Goal: Task Accomplishment & Management: Complete application form

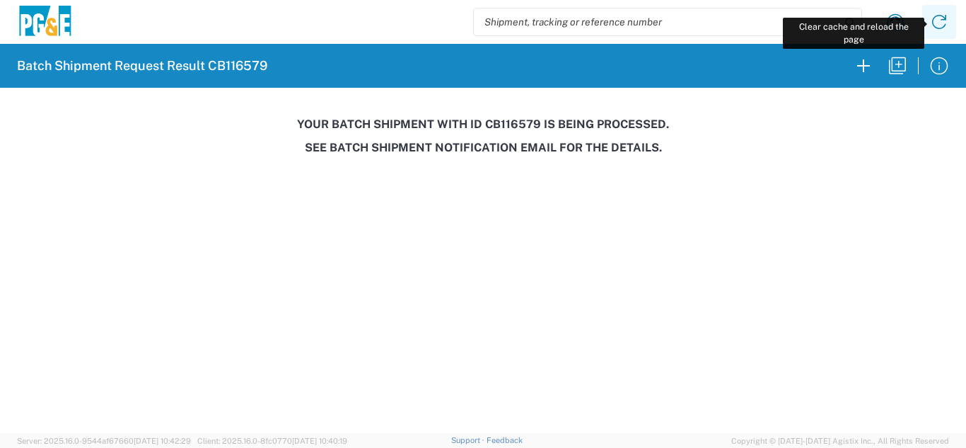
click at [936, 16] on icon at bounding box center [939, 22] width 14 height 14
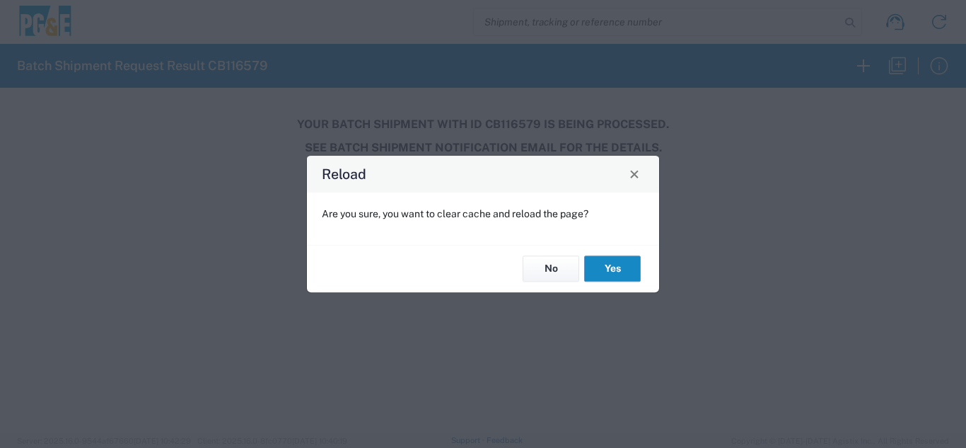
click at [605, 273] on button "Yes" at bounding box center [612, 269] width 57 height 26
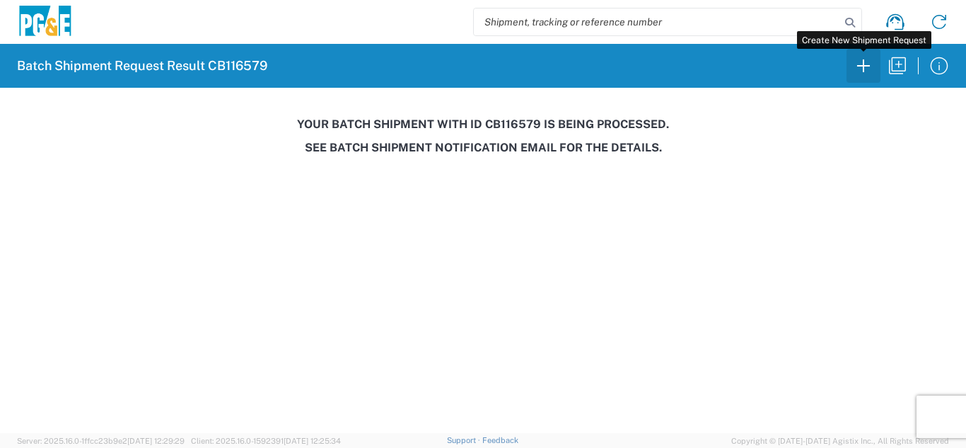
click at [864, 76] on icon "button" at bounding box center [863, 65] width 23 height 23
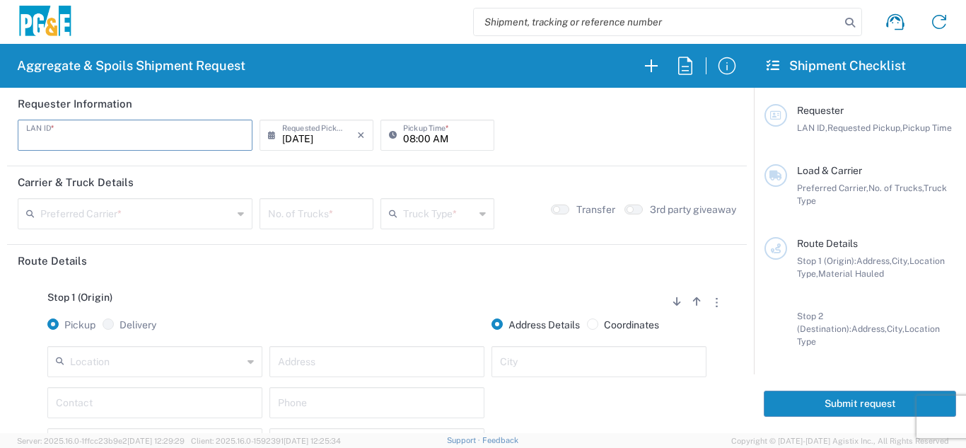
click at [132, 141] on input "text" at bounding box center [135, 134] width 218 height 25
type input "CSFA"
click at [407, 143] on input "08:00 AM" at bounding box center [444, 134] width 83 height 25
type input "07:00 AM"
click at [82, 222] on div "Preferred Carrier *" at bounding box center [135, 213] width 235 height 31
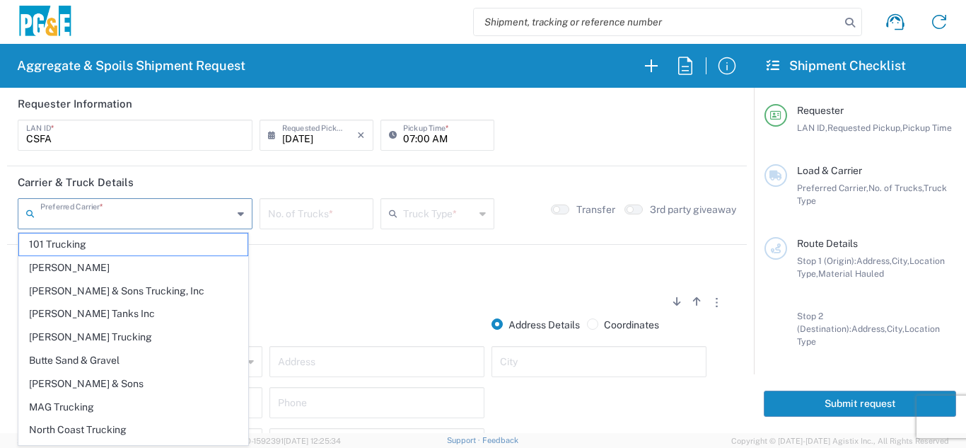
click at [83, 221] on input "text" at bounding box center [136, 212] width 192 height 25
click at [63, 335] on span "[PERSON_NAME] Trucking" at bounding box center [133, 337] width 228 height 22
type input "[PERSON_NAME] Trucking"
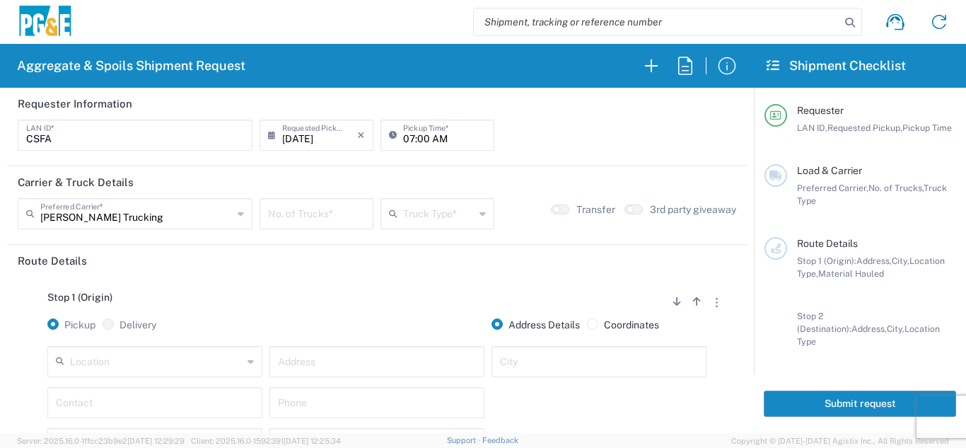
click at [279, 220] on input "number" at bounding box center [316, 212] width 97 height 25
type input "1"
click at [414, 214] on input "text" at bounding box center [438, 212] width 71 height 25
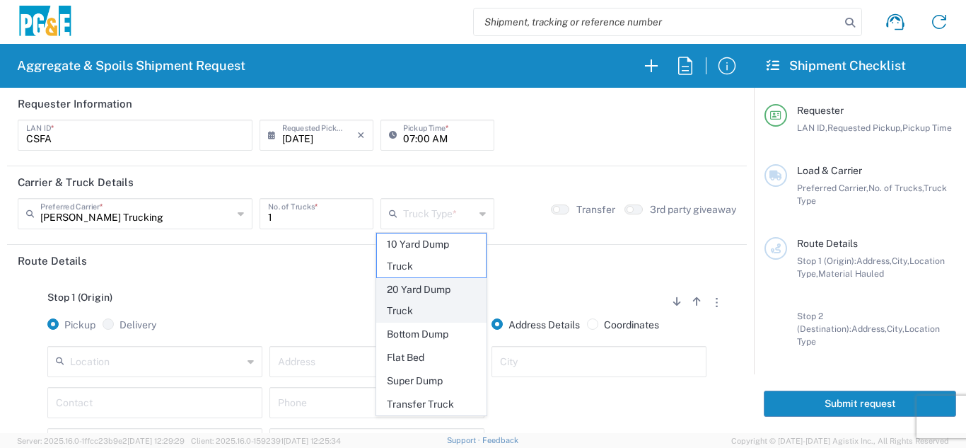
click at [417, 297] on span "20 Yard Dump Truck" at bounding box center [432, 301] width 110 height 44
type input "20 Yard Dump Truck"
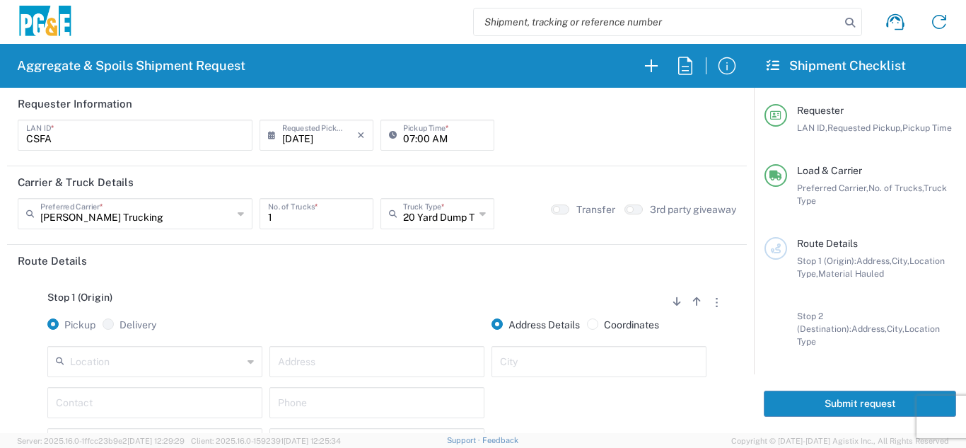
click at [349, 274] on header "Route Details" at bounding box center [377, 261] width 740 height 32
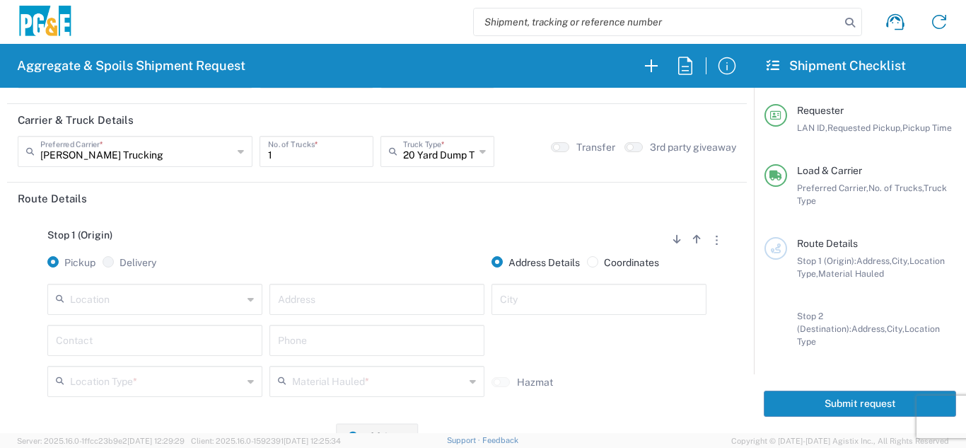
scroll to position [141, 0]
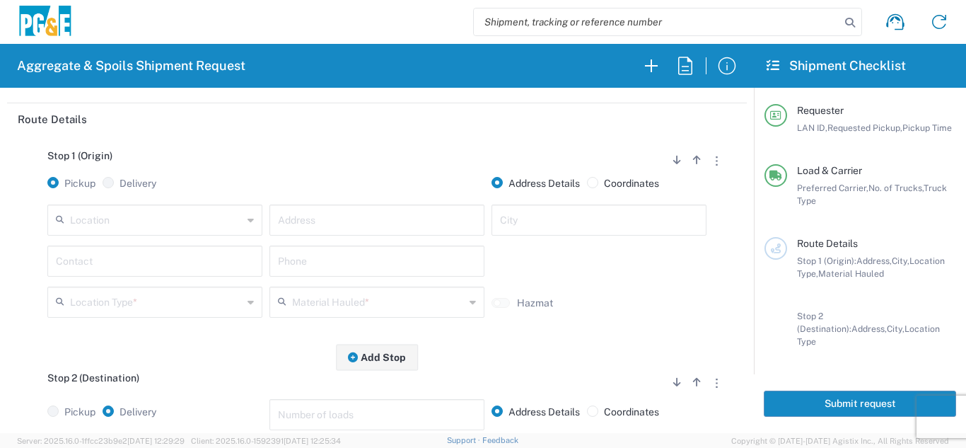
click at [145, 216] on input "text" at bounding box center [156, 219] width 173 height 25
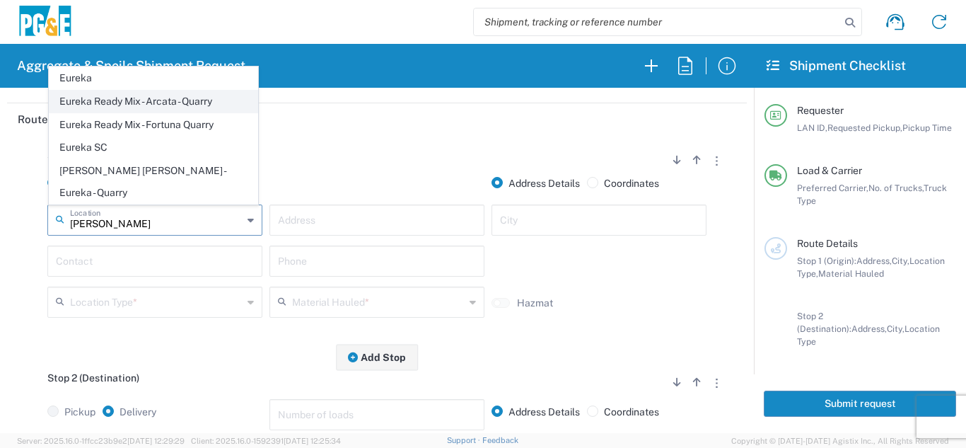
click at [138, 112] on span "Eureka Ready Mix - Arcata - Quarry" at bounding box center [154, 102] width 208 height 22
type input "Eureka Ready Mix - Arcata - Quarry"
type input "[STREET_ADDRESS][PERSON_NAME]"
type input "Arcata"
type input "Quarry"
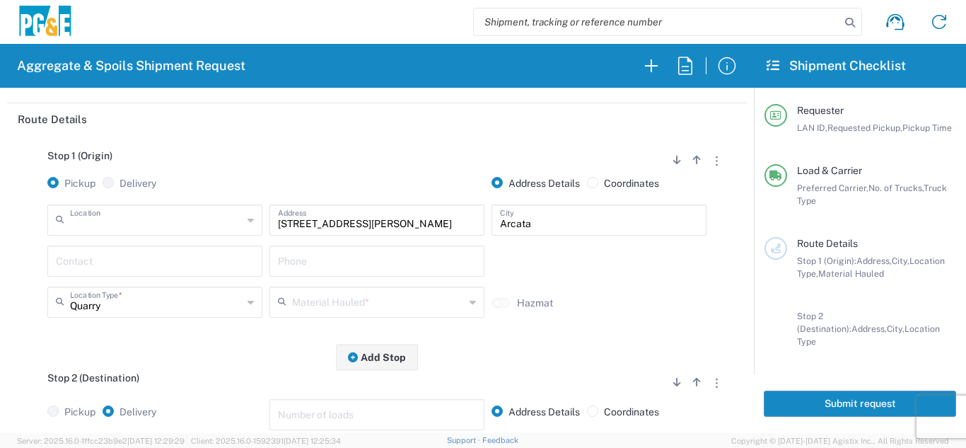
click at [160, 225] on input "text" at bounding box center [156, 219] width 173 height 25
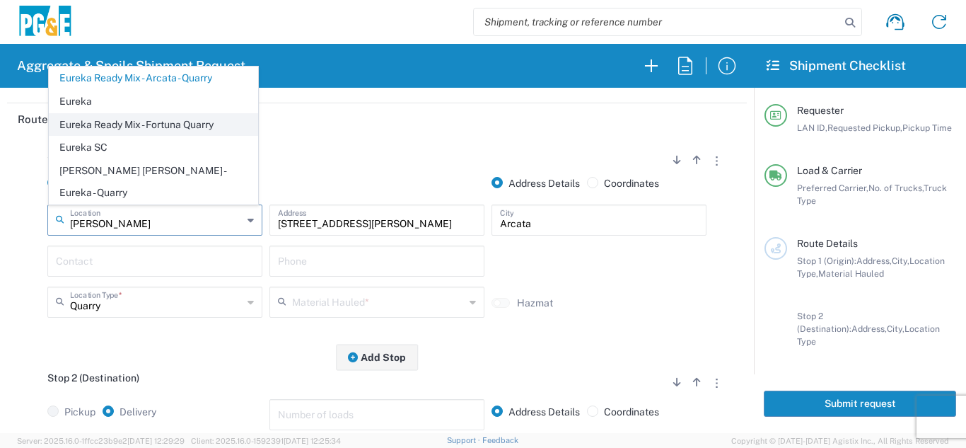
click at [180, 136] on span "Eureka Ready Mix - Fortuna Quarry" at bounding box center [154, 125] width 208 height 22
type input "Eureka Ready Mix - Fortuna Quarry"
type input "[STREET_ADDRESS]"
type input "Fortuna"
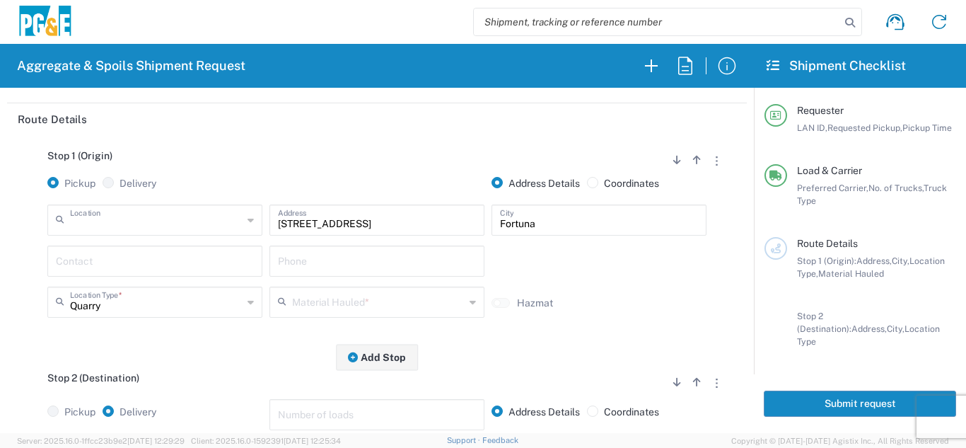
click at [199, 226] on input "text" at bounding box center [156, 219] width 173 height 25
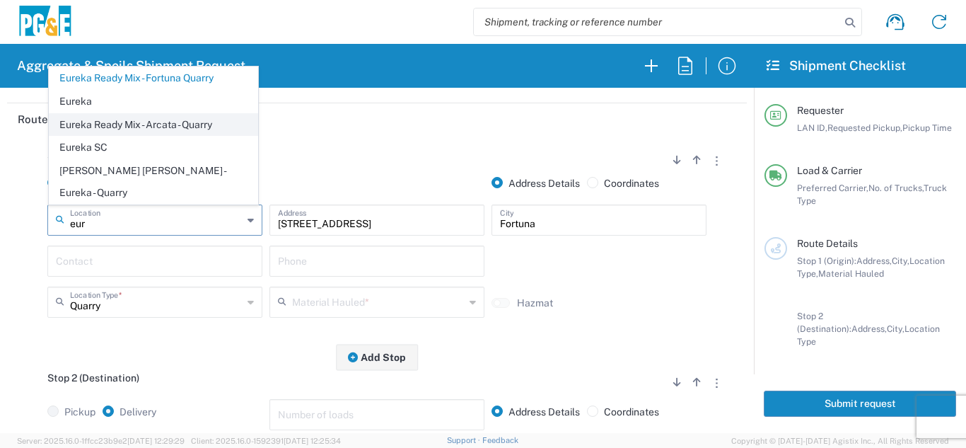
click at [173, 136] on span "Eureka Ready Mix - Arcata - Quarry" at bounding box center [154, 125] width 208 height 22
type input "Eureka Ready Mix - Arcata - Quarry"
type input "[STREET_ADDRESS][PERSON_NAME]"
type input "Arcata"
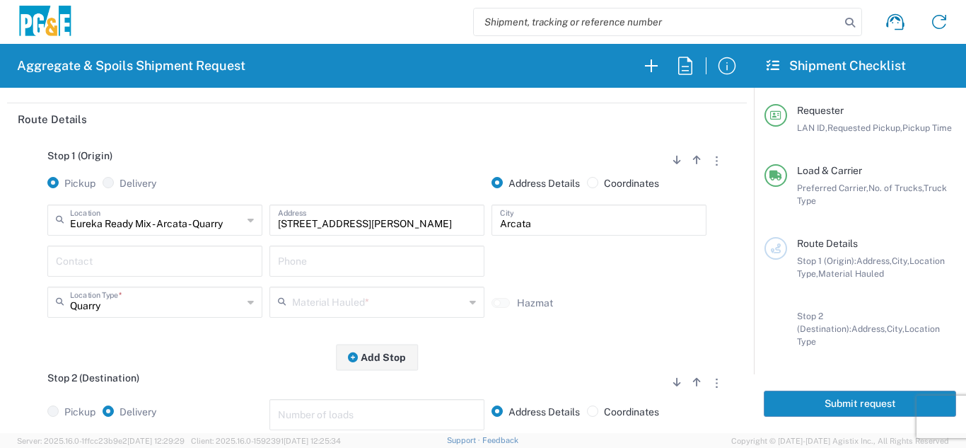
click at [158, 267] on input "text" at bounding box center [155, 260] width 198 height 25
type input "C"
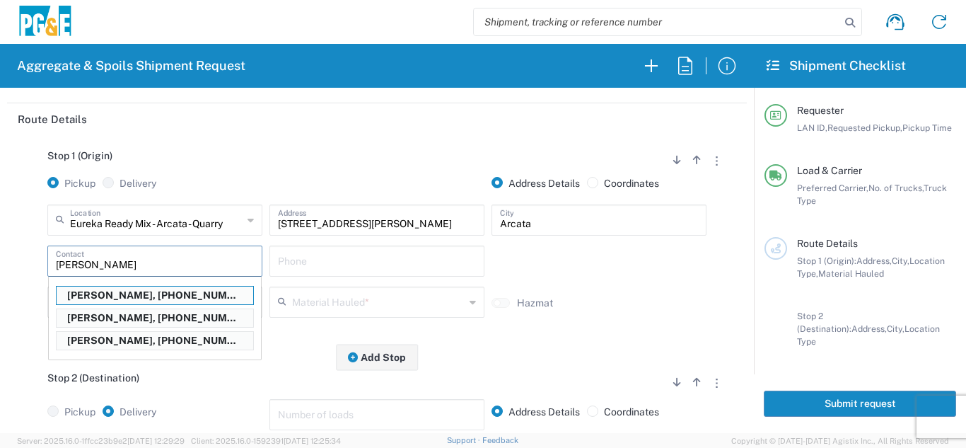
type input "[PERSON_NAME]"
click at [241, 226] on div "Eureka Ready Mix - Arcata - Quarry Location" at bounding box center [154, 219] width 215 height 31
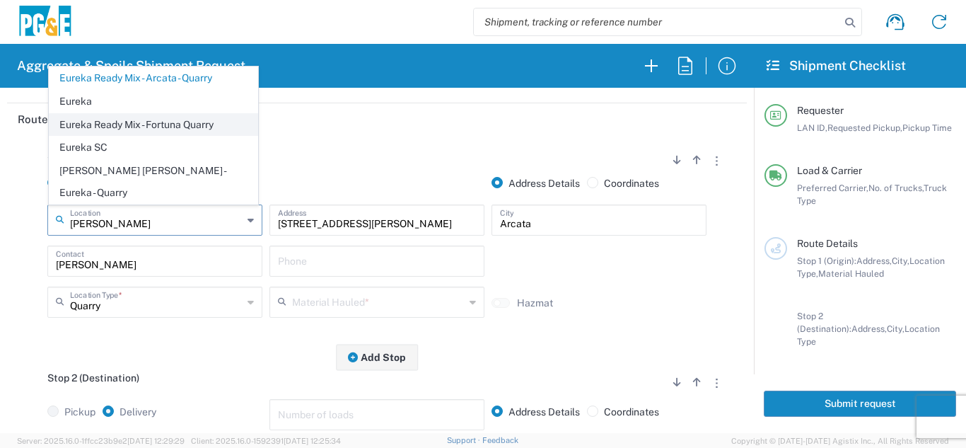
click at [170, 136] on span "Eureka Ready Mix - Fortuna Quarry" at bounding box center [154, 125] width 208 height 22
type input "Eureka Ready Mix - Fortuna Quarry"
type input "[STREET_ADDRESS]"
type input "Fortuna"
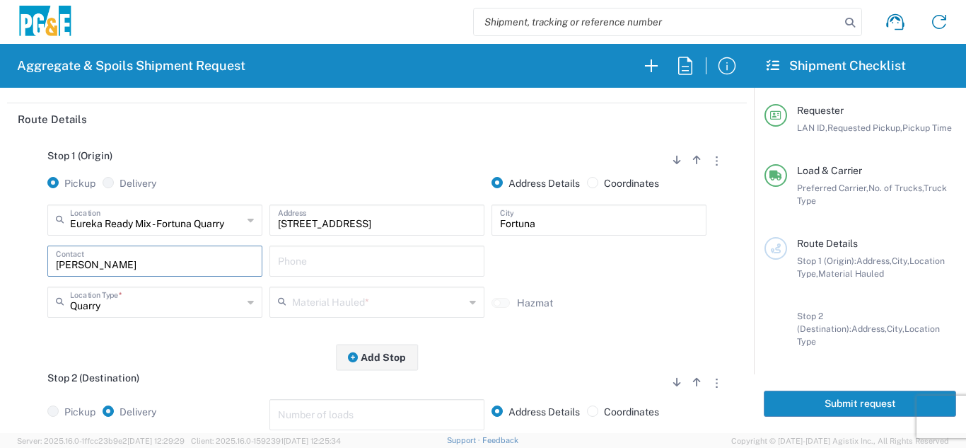
click at [194, 269] on input "[PERSON_NAME]" at bounding box center [155, 260] width 198 height 25
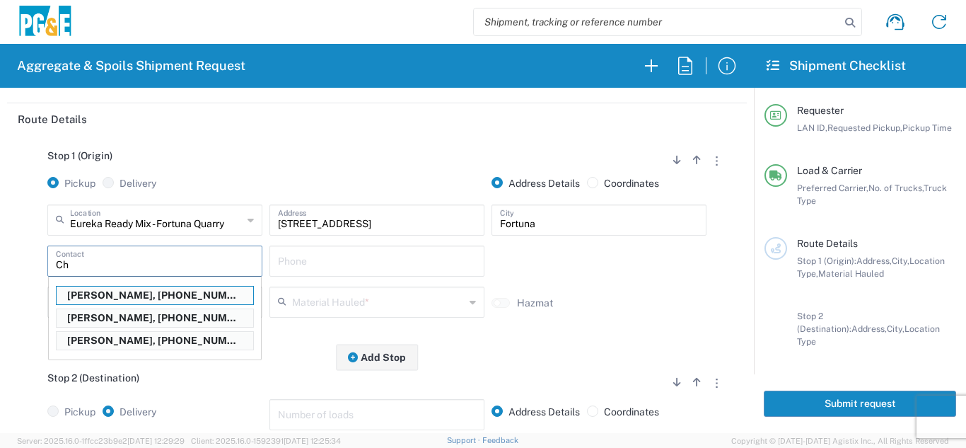
type input "C"
click at [173, 342] on p "[PERSON_NAME], [PHONE_NUMBER]" at bounding box center [155, 341] width 197 height 18
type input "[PERSON_NAME]"
type input "[PHONE_NUMBER]"
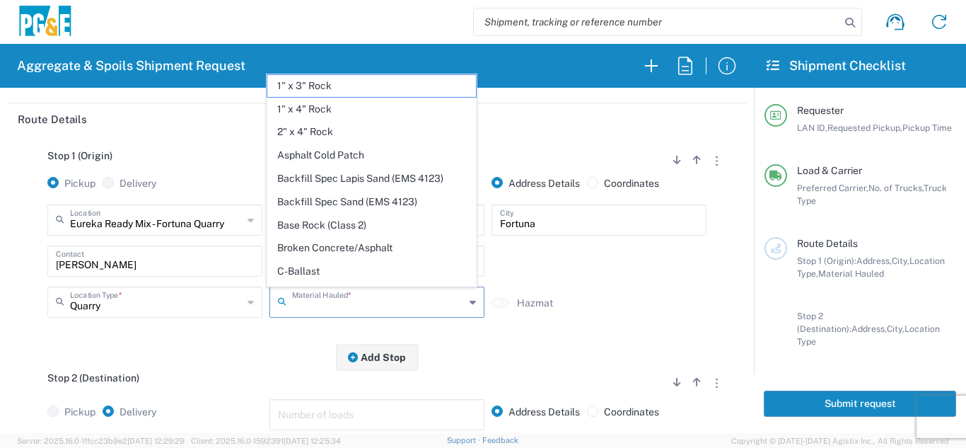
click at [334, 309] on input "text" at bounding box center [378, 301] width 173 height 25
click at [366, 227] on span "Base Rock (Class 2)" at bounding box center [371, 225] width 208 height 22
type input "Base Rock (Class 2)"
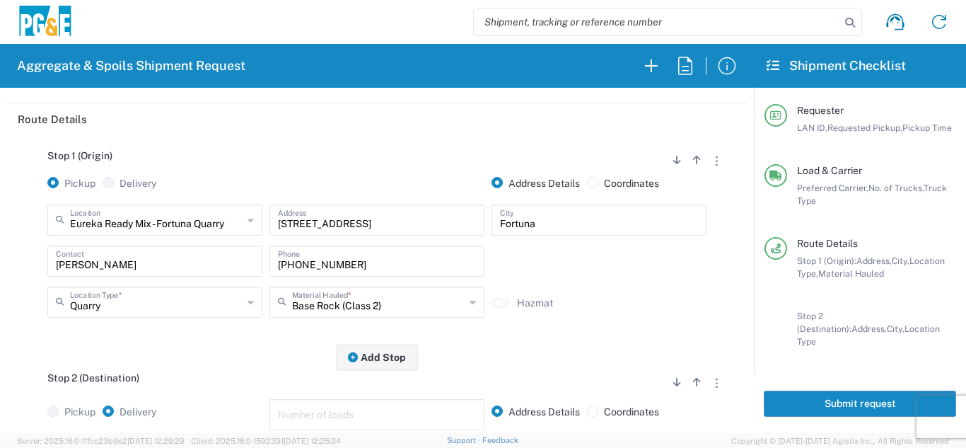
click at [264, 354] on div "Stop 1 (Origin) Add Stop Above Add Stop Below Remove Stop Pickup Delivery Addre…" at bounding box center [377, 246] width 719 height 222
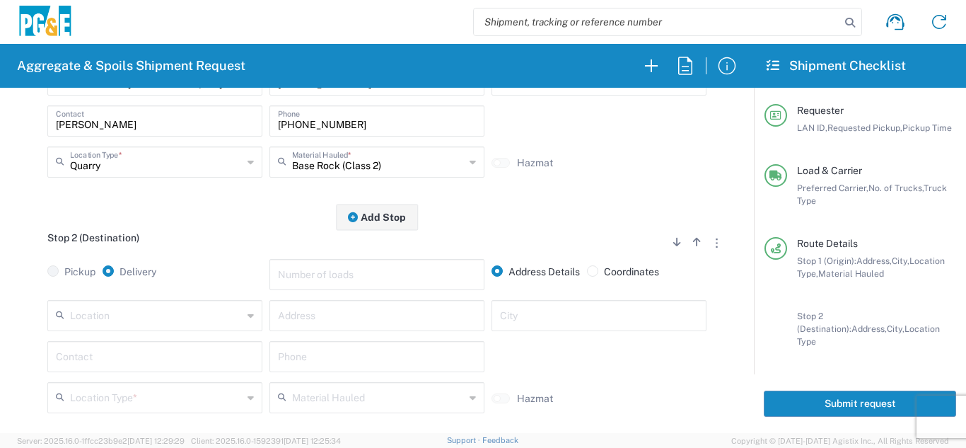
scroll to position [283, 0]
click at [228, 322] on input "text" at bounding box center [156, 313] width 173 height 25
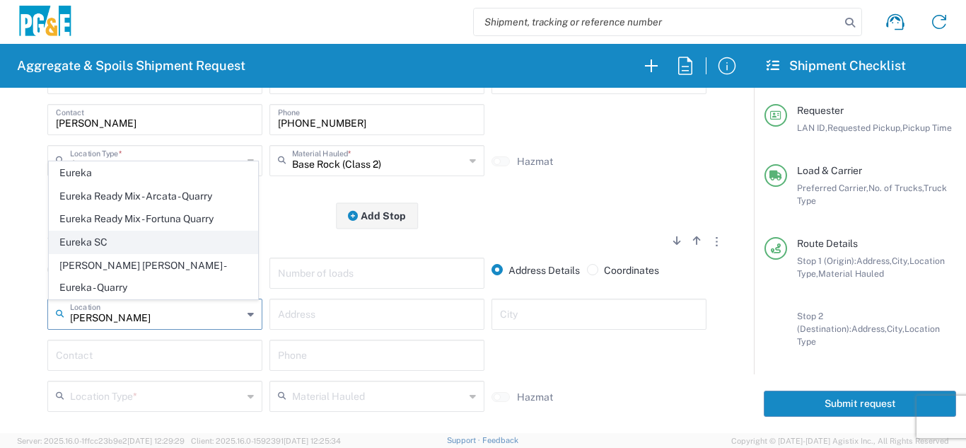
click at [173, 253] on span "Eureka SC" at bounding box center [154, 242] width 208 height 22
type input "Eureka SC"
type input "[STREET_ADDRESS]"
type input "Eureka"
type input "Business No Loading Dock"
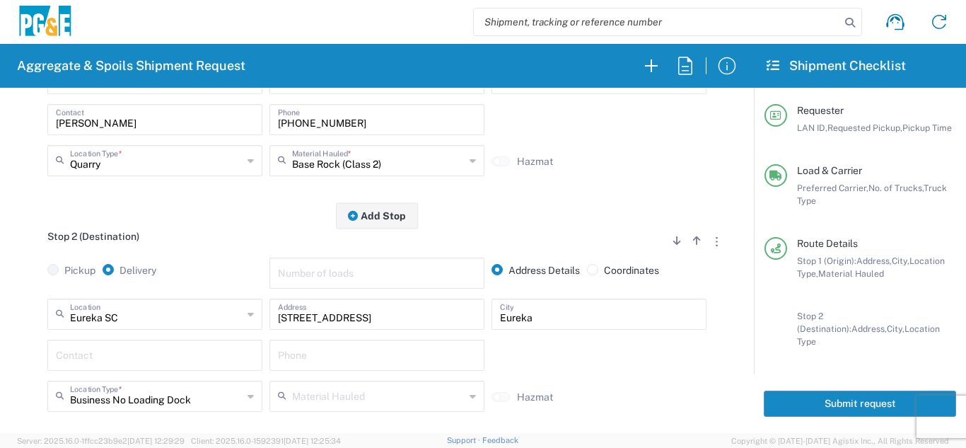
click at [105, 352] on input "text" at bounding box center [155, 354] width 198 height 25
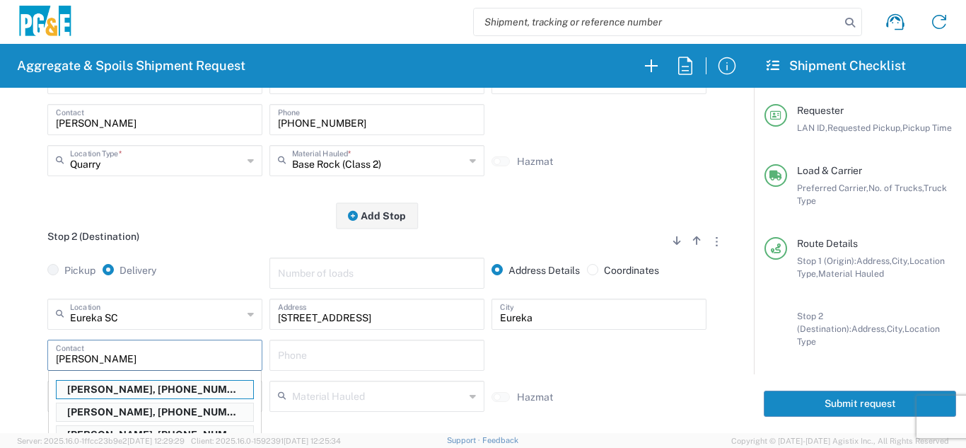
scroll to position [354, 0]
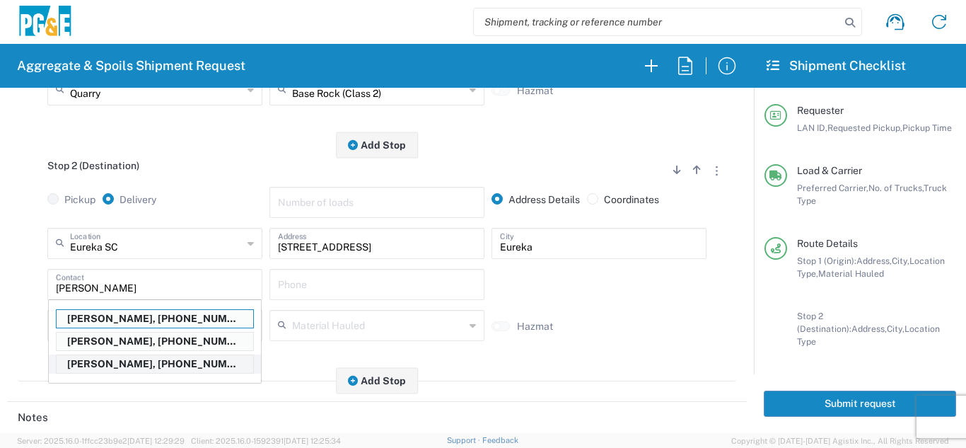
click at [102, 363] on p "[PERSON_NAME], [PHONE_NUMBER]" at bounding box center [155, 364] width 197 height 18
type input "[PERSON_NAME]"
type input "[PHONE_NUMBER]"
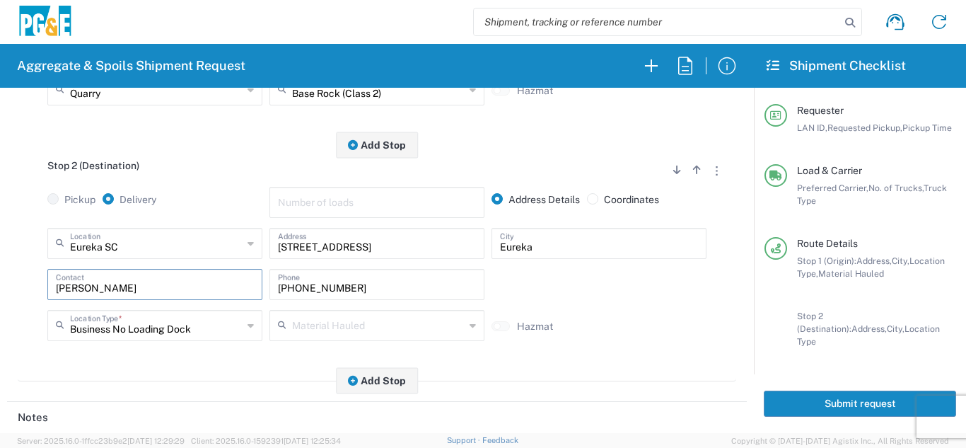
click at [48, 359] on div "Stop 2 (Destination) Add Stop Above Add Stop Below Remove Stop Pickup Delivery …" at bounding box center [377, 263] width 719 height 236
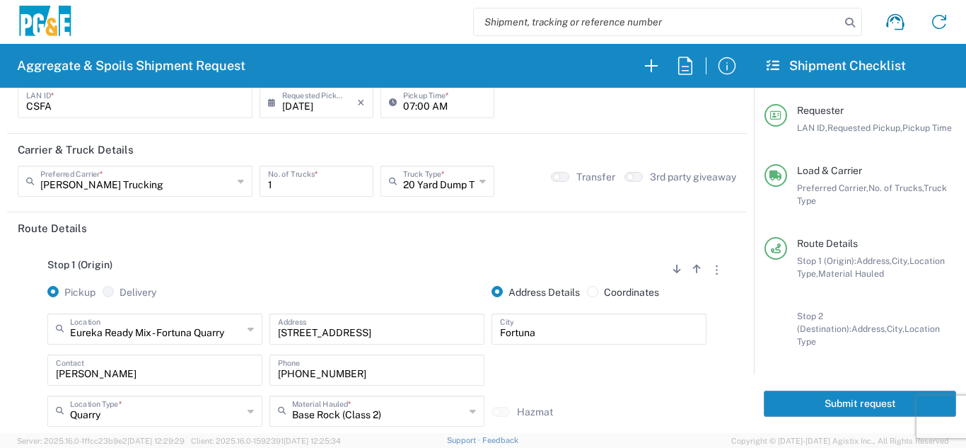
scroll to position [0, 0]
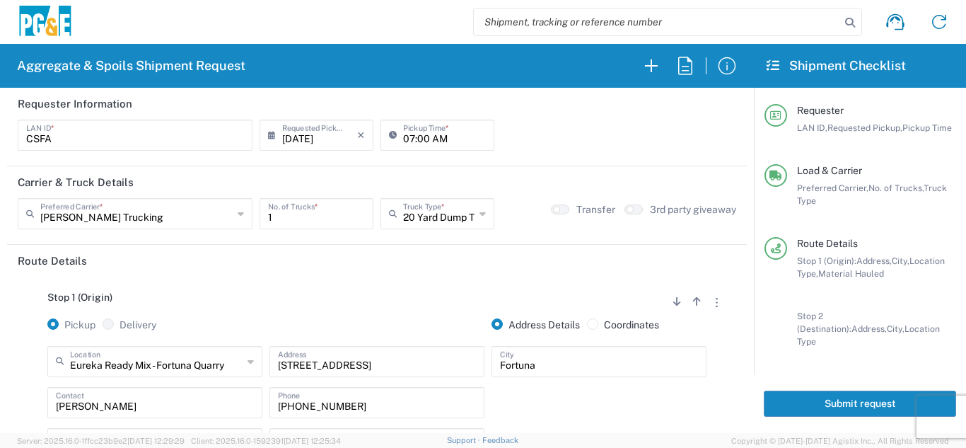
click at [405, 271] on header "Route Details" at bounding box center [377, 261] width 740 height 32
click at [801, 397] on button "Submit request" at bounding box center [860, 403] width 192 height 26
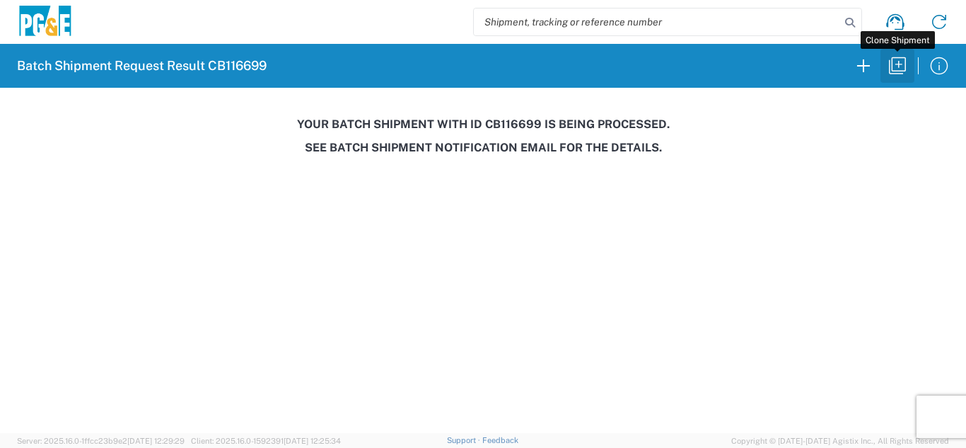
click at [892, 66] on icon "button" at bounding box center [897, 65] width 17 height 17
click at [863, 71] on icon "button" at bounding box center [863, 65] width 23 height 23
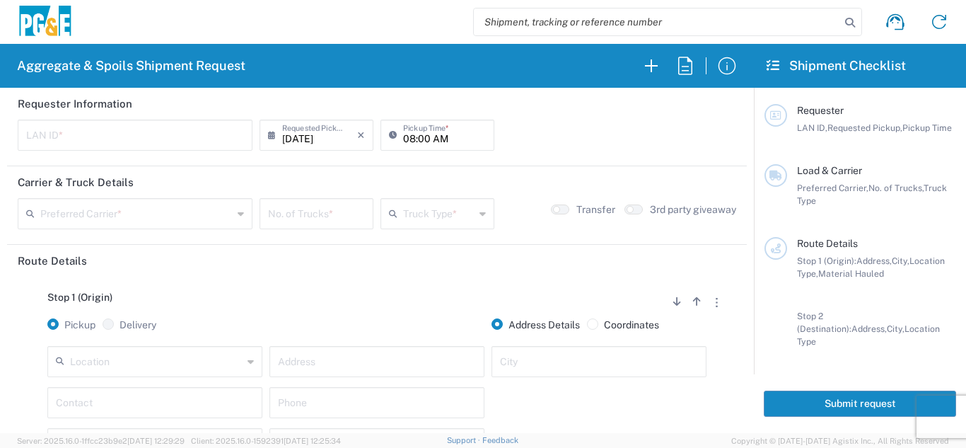
click at [45, 142] on input "text" at bounding box center [135, 134] width 218 height 25
type input "LXRJ"
click at [404, 145] on input "08:00 AM" at bounding box center [444, 134] width 83 height 25
type input "06:00 AM"
click at [110, 218] on input "text" at bounding box center [136, 212] width 192 height 25
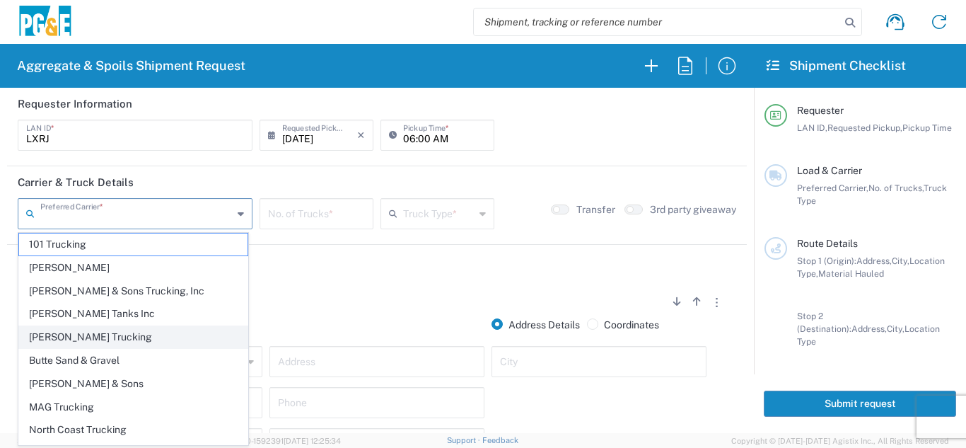
click at [57, 332] on span "[PERSON_NAME] Trucking" at bounding box center [133, 337] width 228 height 22
type input "[PERSON_NAME] Trucking"
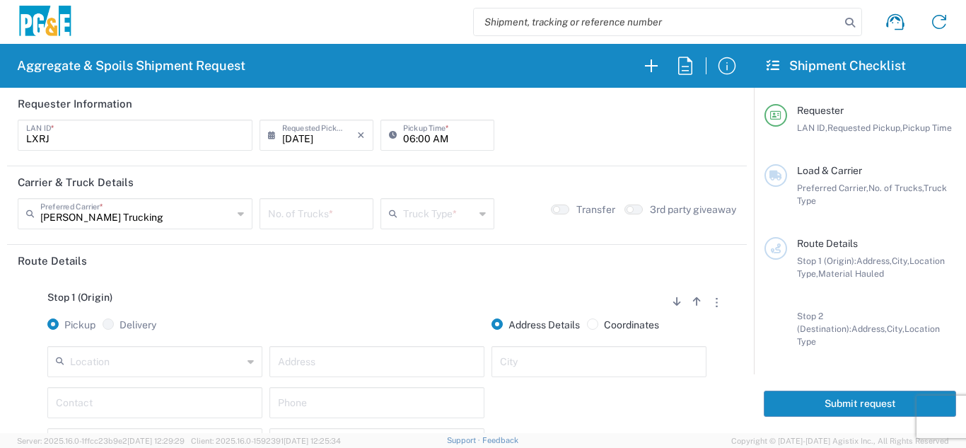
click at [292, 216] on input "number" at bounding box center [316, 212] width 97 height 25
type input "7"
click at [456, 219] on input "text" at bounding box center [438, 212] width 71 height 25
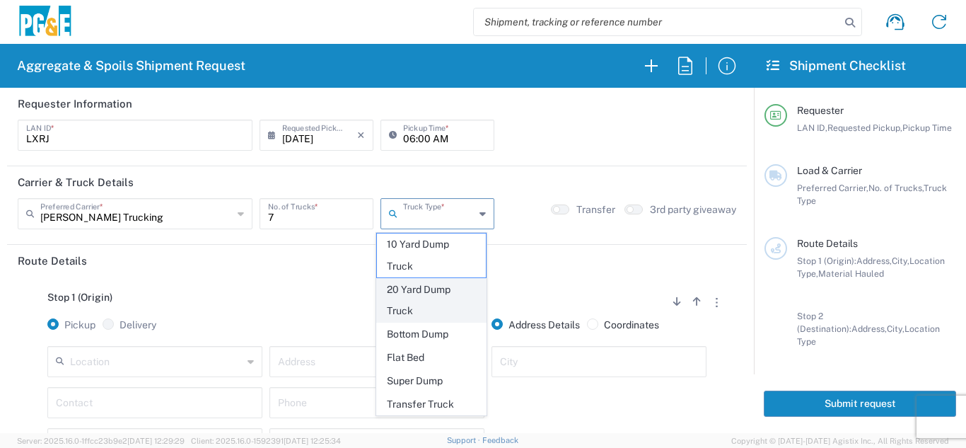
click at [421, 296] on span "20 Yard Dump Truck" at bounding box center [432, 301] width 110 height 44
type input "20 Yard Dump Truck"
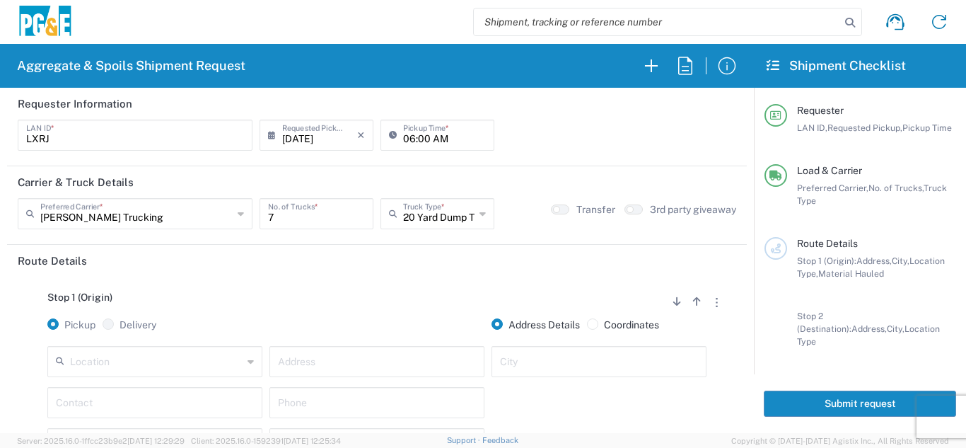
click at [360, 292] on div "Stop 1 (Origin) Add Stop Above Add Stop Below Remove Stop" at bounding box center [377, 304] width 719 height 27
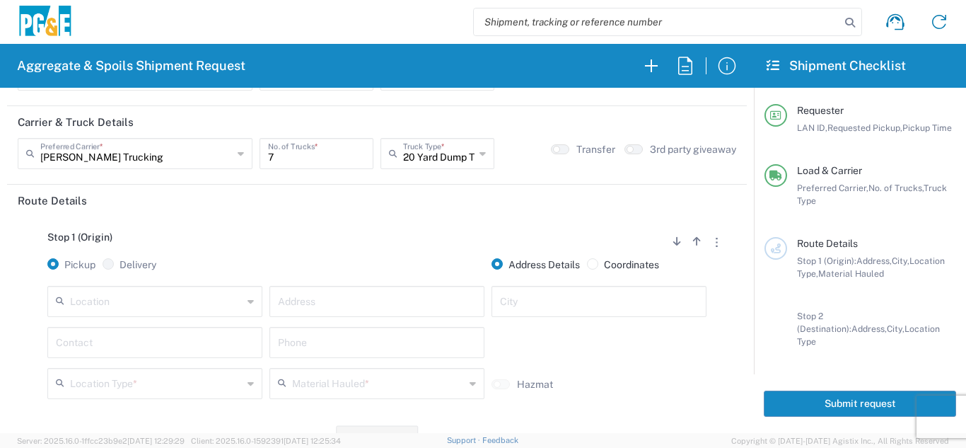
scroll to position [212, 0]
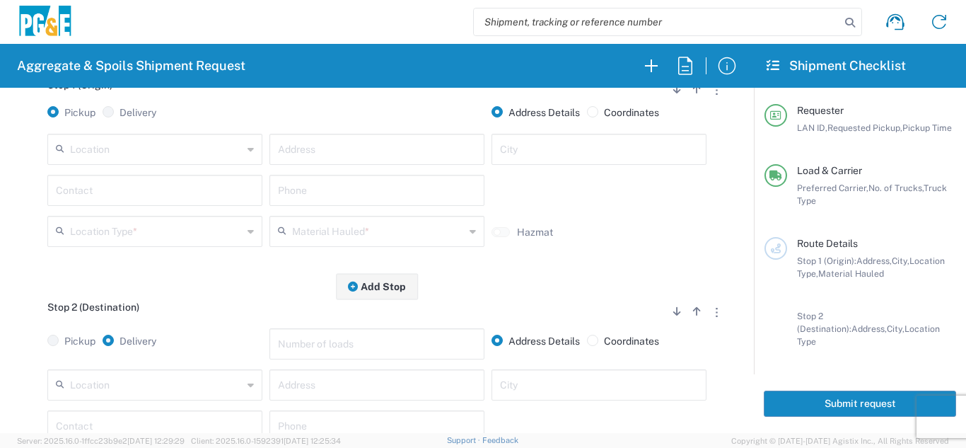
drag, startPoint x: 187, startPoint y: 146, endPoint x: 196, endPoint y: 145, distance: 8.5
click at [187, 145] on input "text" at bounding box center [156, 148] width 173 height 25
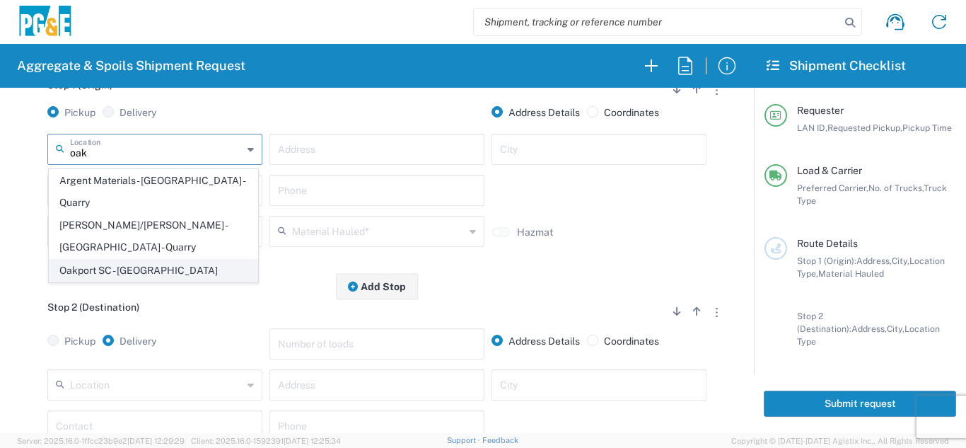
click at [125, 260] on span "Oakport SC - [GEOGRAPHIC_DATA]" at bounding box center [154, 271] width 208 height 22
type input "Oakport SC - [GEOGRAPHIC_DATA]"
type input "[STREET_ADDRESS]"
type input "[GEOGRAPHIC_DATA]"
type input "Business No Loading Dock"
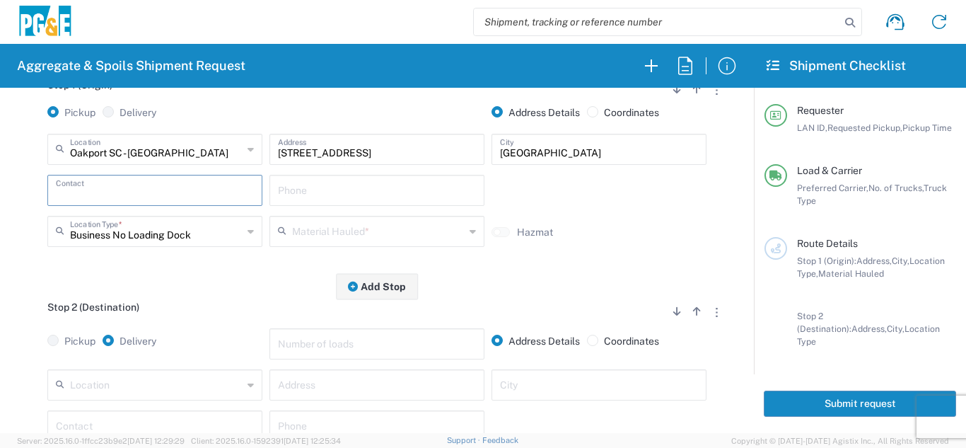
click at [124, 195] on input "text" at bounding box center [155, 189] width 198 height 25
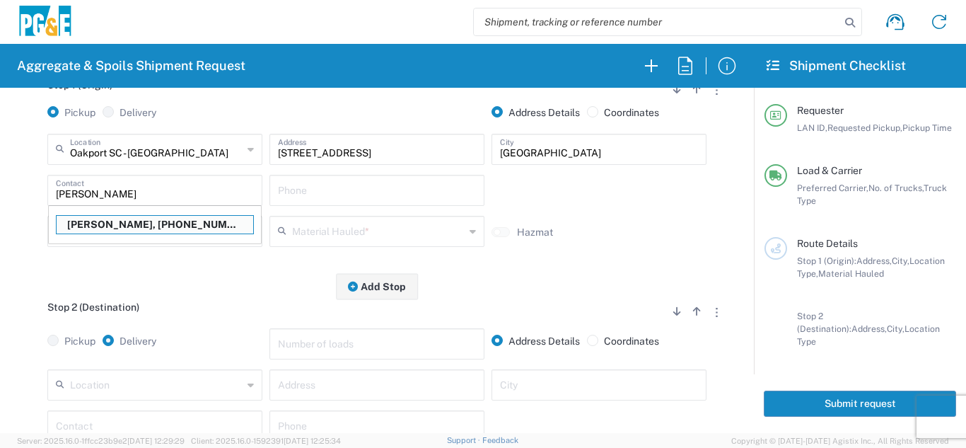
click at [109, 228] on p "[PERSON_NAME], [PHONE_NUMBER]" at bounding box center [155, 225] width 197 height 18
type input "[PERSON_NAME]"
type input "[PHONE_NUMBER]"
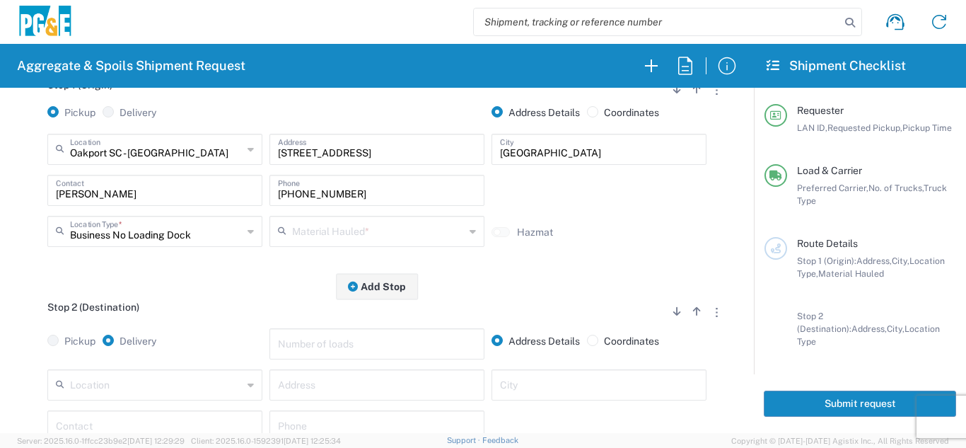
click at [278, 227] on icon at bounding box center [285, 231] width 14 height 23
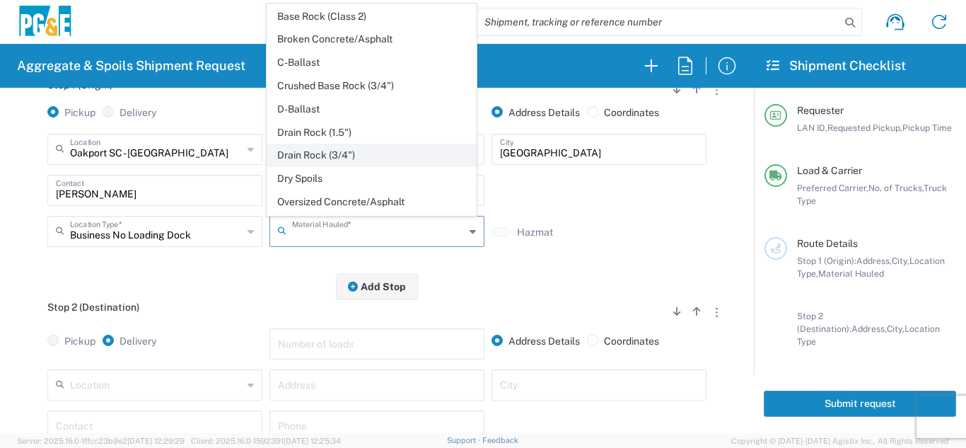
scroll to position [141, 0]
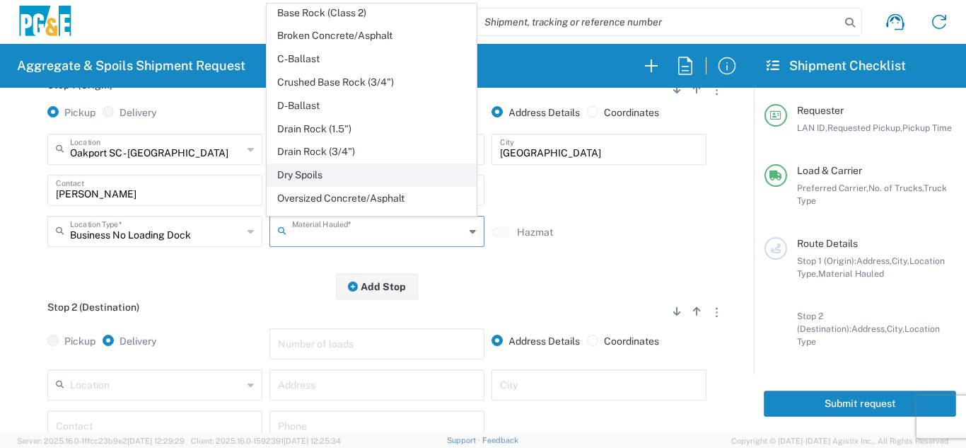
click at [304, 178] on span "Dry Spoils" at bounding box center [371, 175] width 208 height 22
type input "Dry Spoils"
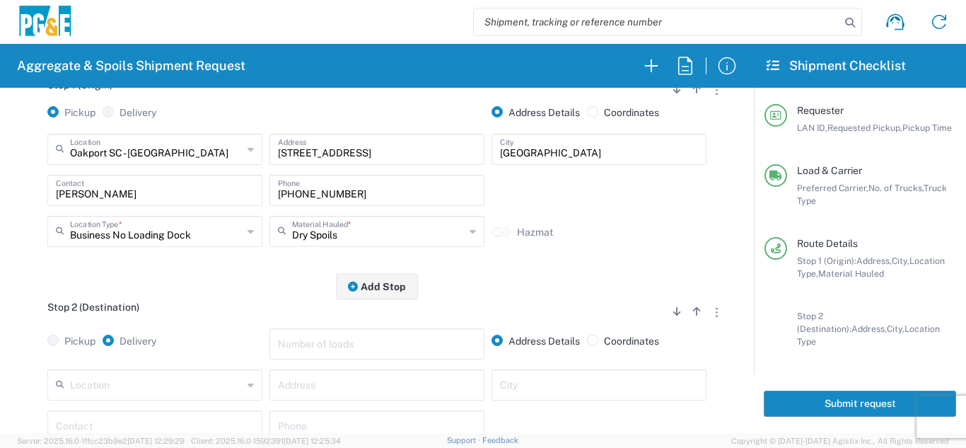
click at [253, 278] on div "Stop 1 (Origin) Add Stop Above Add Stop Below Remove Stop Pickup Delivery Addre…" at bounding box center [377, 175] width 719 height 222
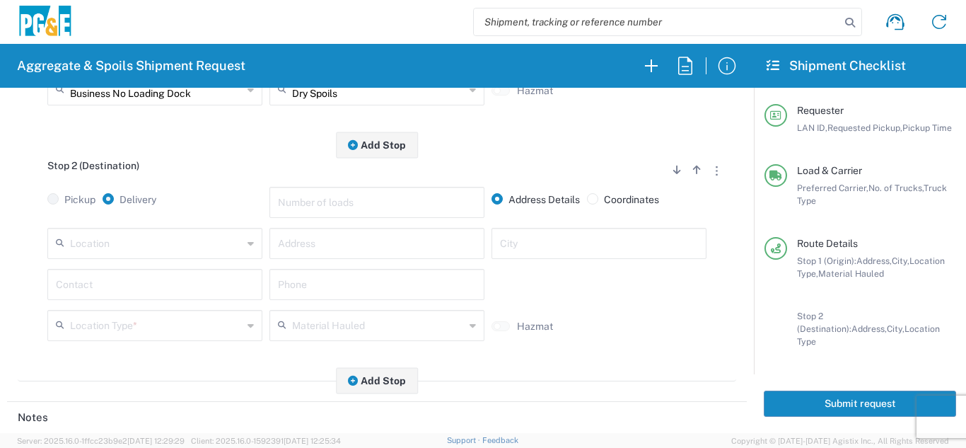
drag, startPoint x: 114, startPoint y: 249, endPoint x: 122, endPoint y: 250, distance: 7.8
click at [115, 249] on input "text" at bounding box center [156, 242] width 173 height 25
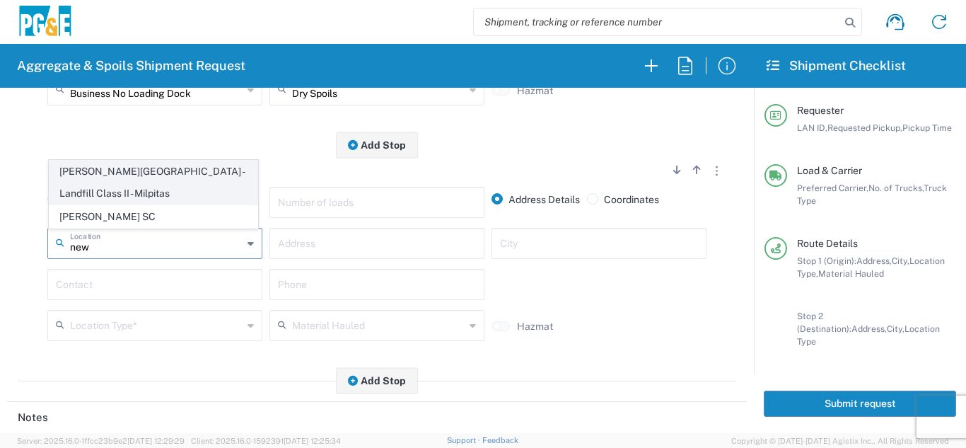
click at [124, 194] on span "[PERSON_NAME][GEOGRAPHIC_DATA] - Landfill Class II - Milpitas" at bounding box center [154, 183] width 208 height 44
type input "[PERSON_NAME][GEOGRAPHIC_DATA] - Landfill Class II - Milpitas"
type input "[STREET_ADDRESS][PERSON_NAME]"
type input "Milpitas"
type input "Landfill"
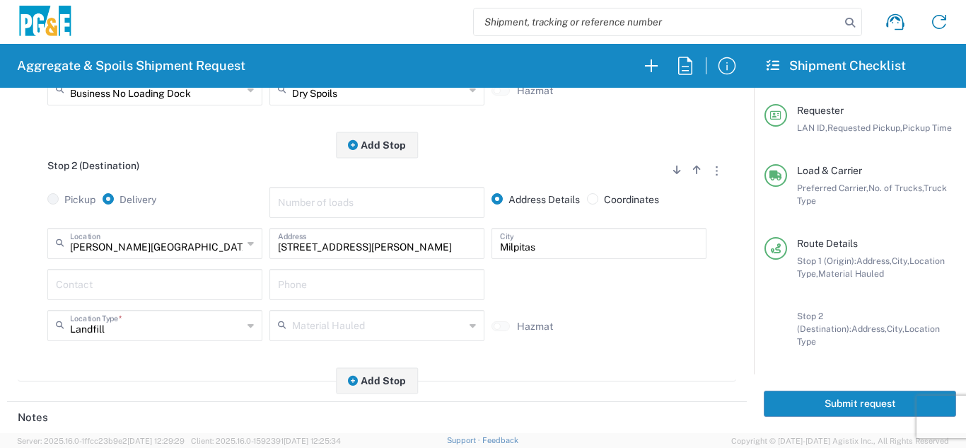
click at [118, 281] on input "text" at bounding box center [155, 283] width 198 height 25
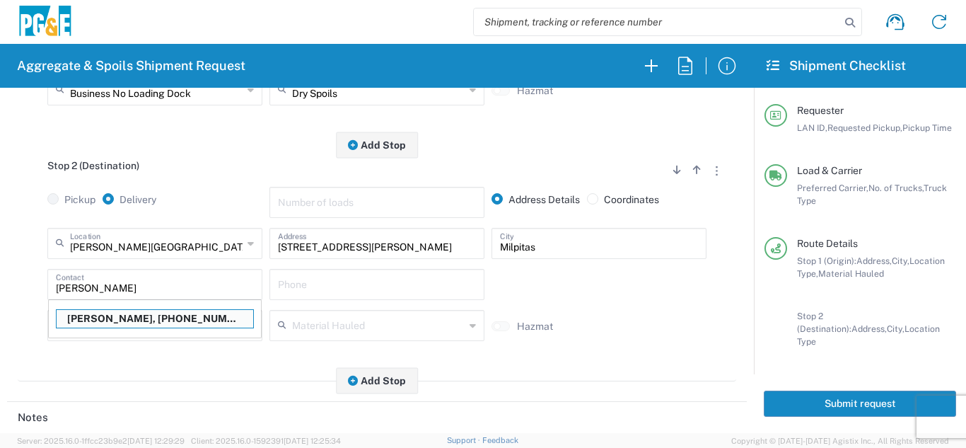
click at [124, 315] on p "[PERSON_NAME], [PHONE_NUMBER]" at bounding box center [155, 319] width 197 height 18
type input "[PERSON_NAME]"
type input "[PHONE_NUMBER]"
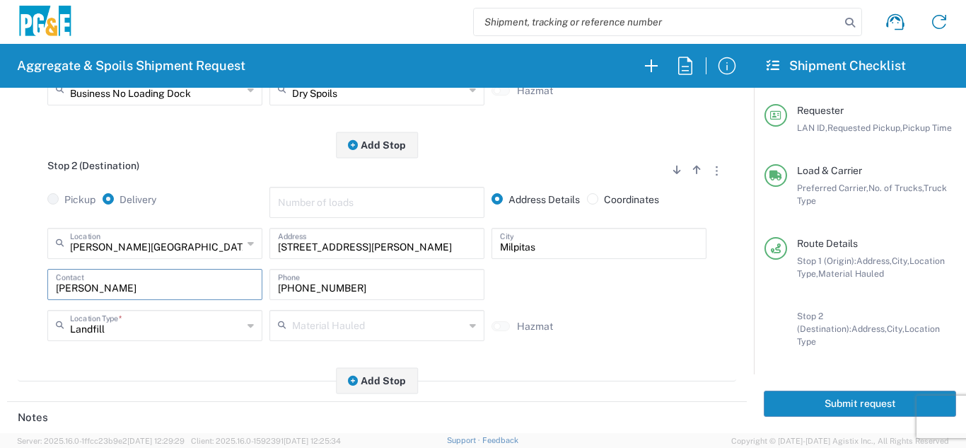
click at [142, 358] on div "Stop 2 (Destination) Add Stop Above Add Stop Below Remove Stop Pickup Delivery …" at bounding box center [377, 263] width 719 height 236
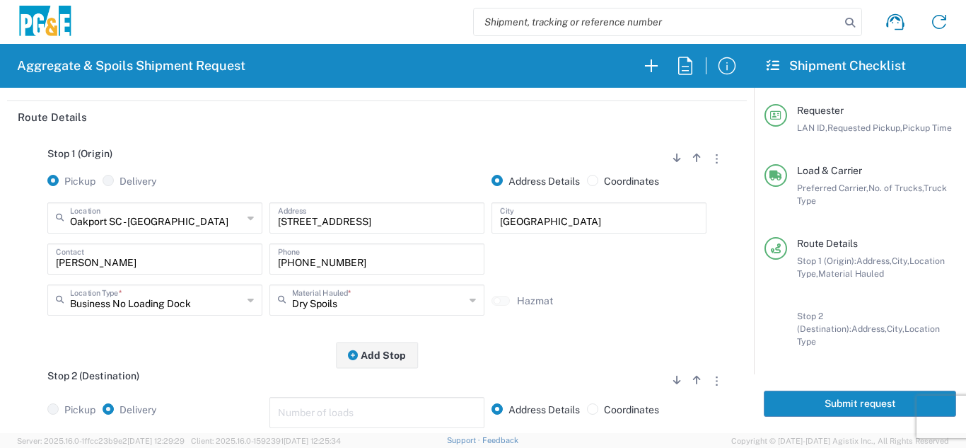
scroll to position [0, 0]
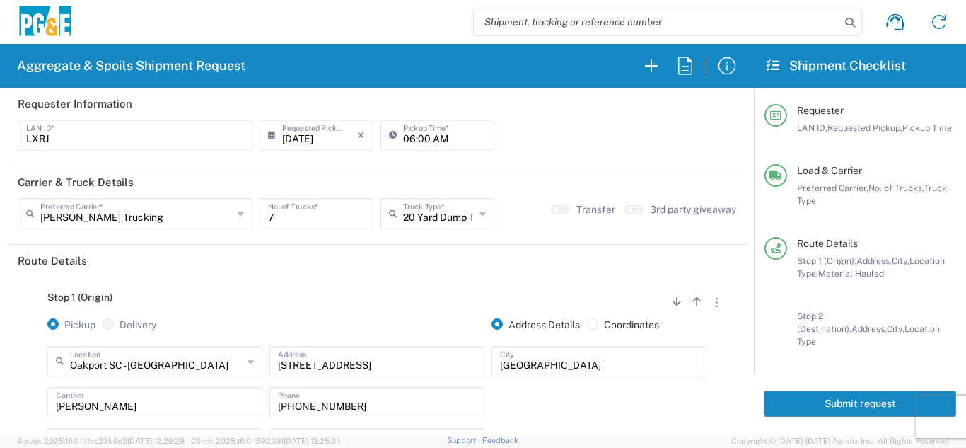
click at [807, 395] on button "Submit request" at bounding box center [860, 403] width 192 height 26
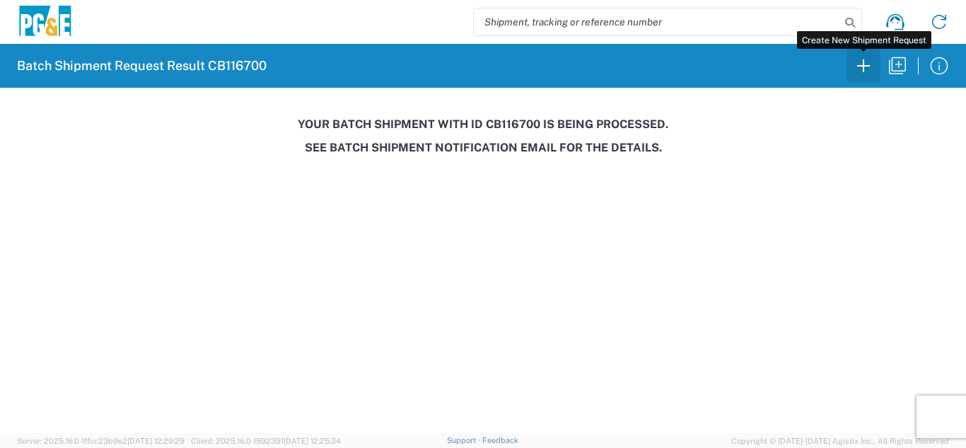
click at [866, 71] on icon "button" at bounding box center [863, 65] width 23 height 23
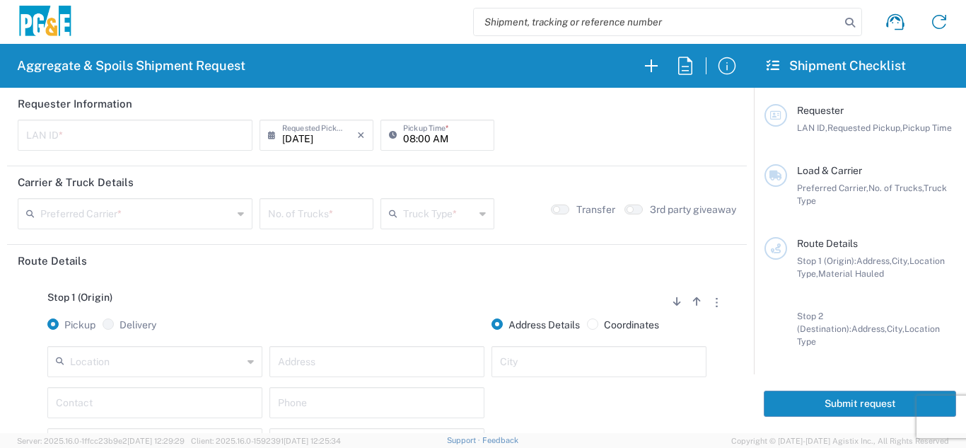
click at [52, 126] on input "text" at bounding box center [135, 134] width 218 height 25
type input "MJON"
click at [395, 131] on icon at bounding box center [396, 135] width 14 height 23
click at [404, 140] on input "08:00 AM" at bounding box center [444, 134] width 83 height 25
click at [419, 141] on input "06:00 AM" at bounding box center [444, 134] width 83 height 25
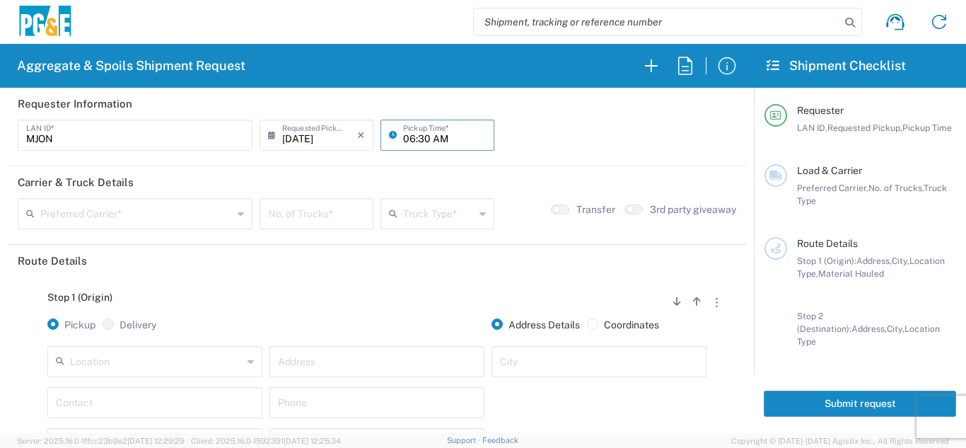
type input "06:30 AM"
click at [102, 211] on input "text" at bounding box center [136, 212] width 192 height 25
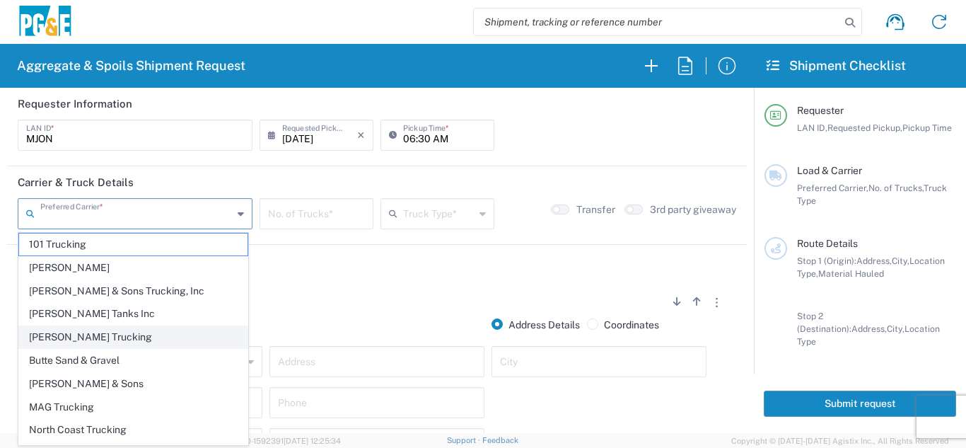
click at [62, 334] on span "[PERSON_NAME] Trucking" at bounding box center [133, 337] width 228 height 22
type input "[PERSON_NAME] Trucking"
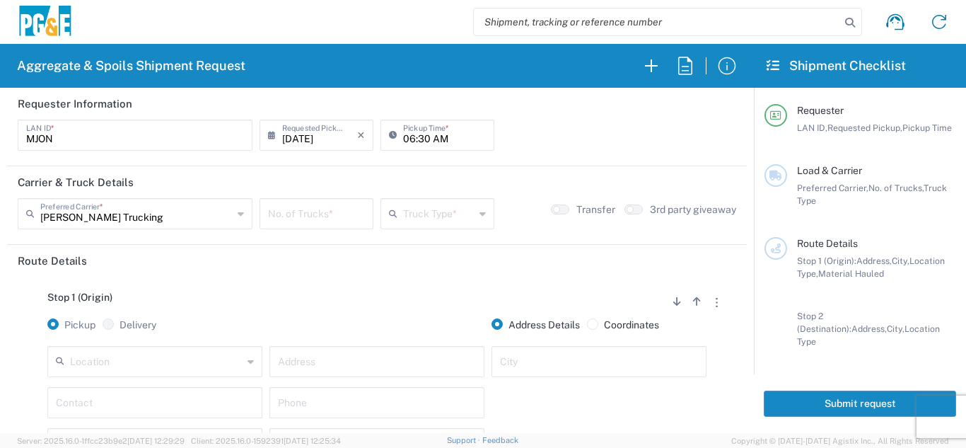
click at [294, 218] on input "number" at bounding box center [316, 212] width 97 height 25
type input "5"
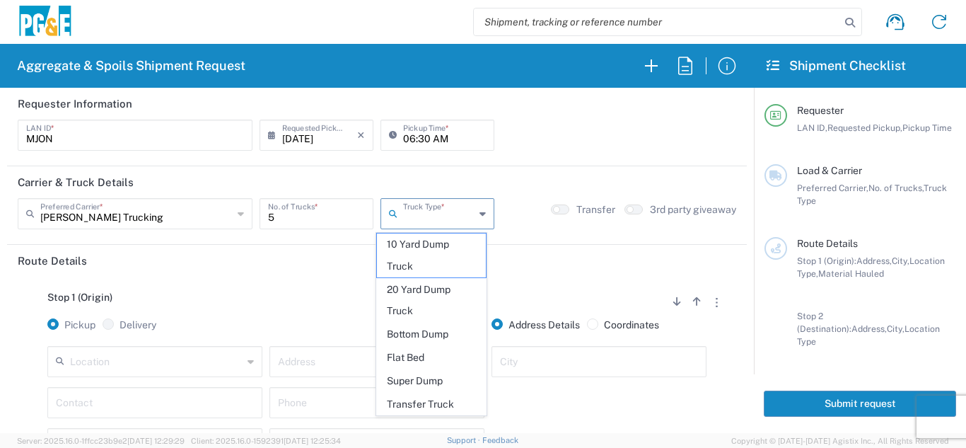
click at [415, 221] on input "text" at bounding box center [438, 212] width 71 height 25
click at [403, 286] on span "20 Yard Dump Truck" at bounding box center [432, 301] width 110 height 44
type input "20 Yard Dump Truck"
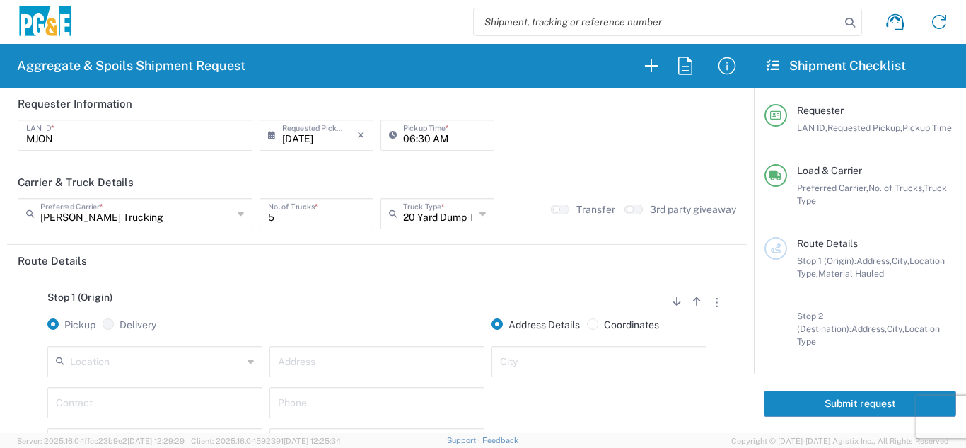
click at [144, 363] on input "text" at bounding box center [156, 360] width 173 height 25
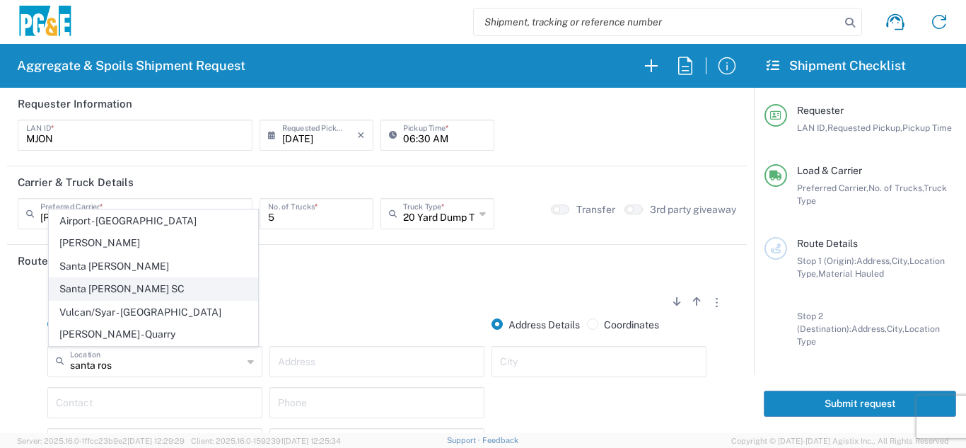
click at [141, 300] on span "Santa [PERSON_NAME] SC" at bounding box center [154, 289] width 208 height 22
type input "Santa [PERSON_NAME] SC"
type input "[STREET_ADDRESS]"
type input "Santa [PERSON_NAME]"
type input "Business No Loading Dock"
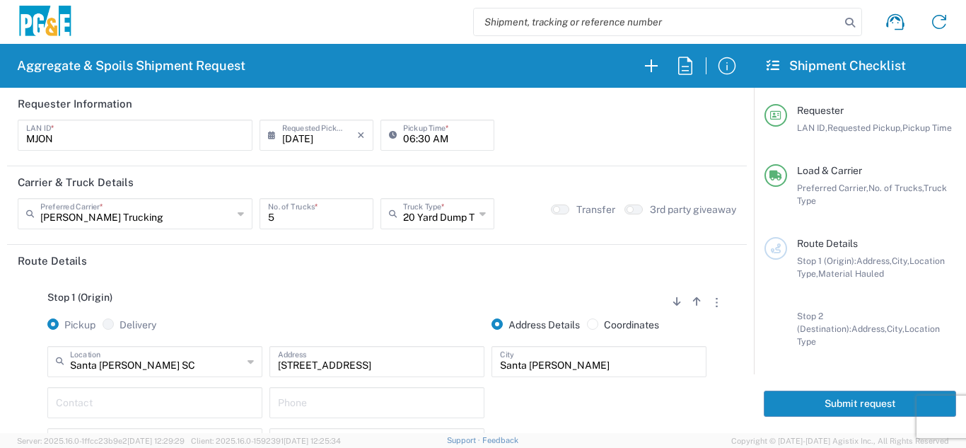
click at [366, 272] on header "Route Details" at bounding box center [377, 261] width 740 height 32
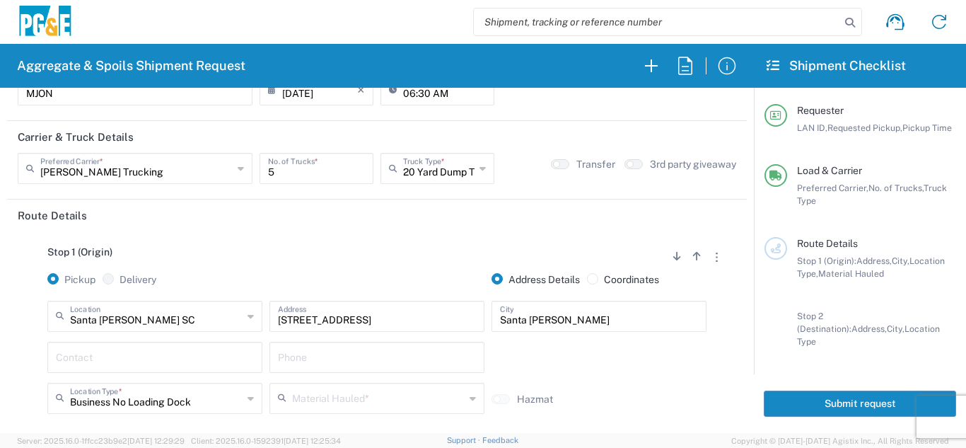
scroll to position [71, 0]
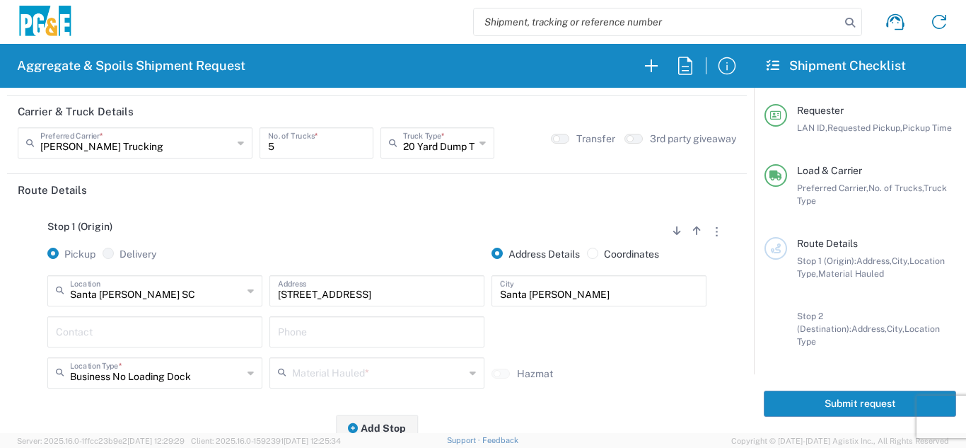
click at [98, 328] on input "text" at bounding box center [155, 330] width 198 height 25
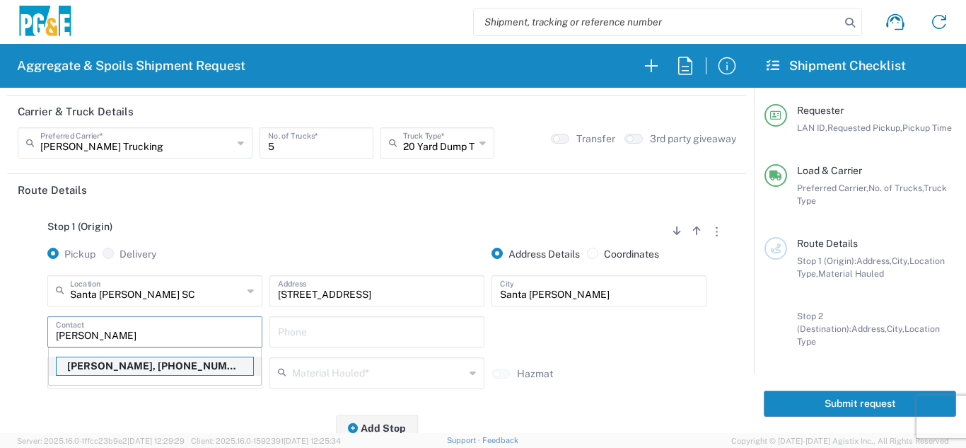
click at [105, 366] on p "[PERSON_NAME], [PHONE_NUMBER]" at bounding box center [155, 366] width 197 height 18
type input "[PERSON_NAME]"
type input "[PHONE_NUMBER]"
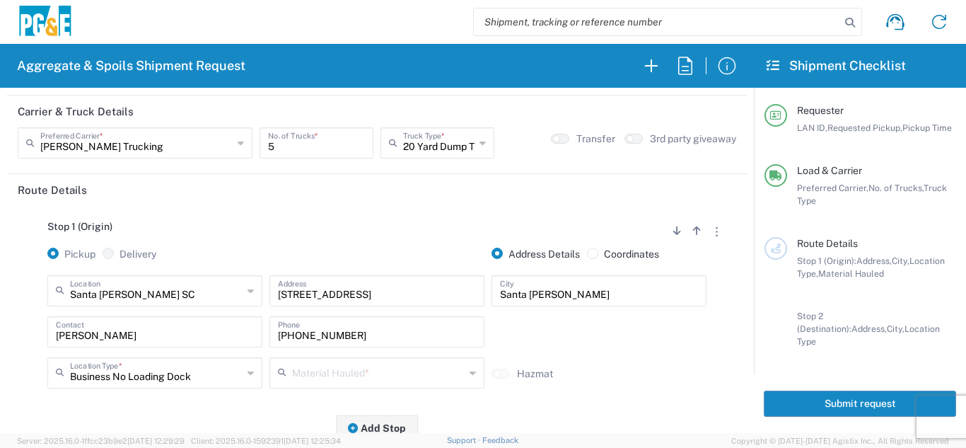
click at [349, 385] on div "Material Hauled *" at bounding box center [376, 372] width 215 height 31
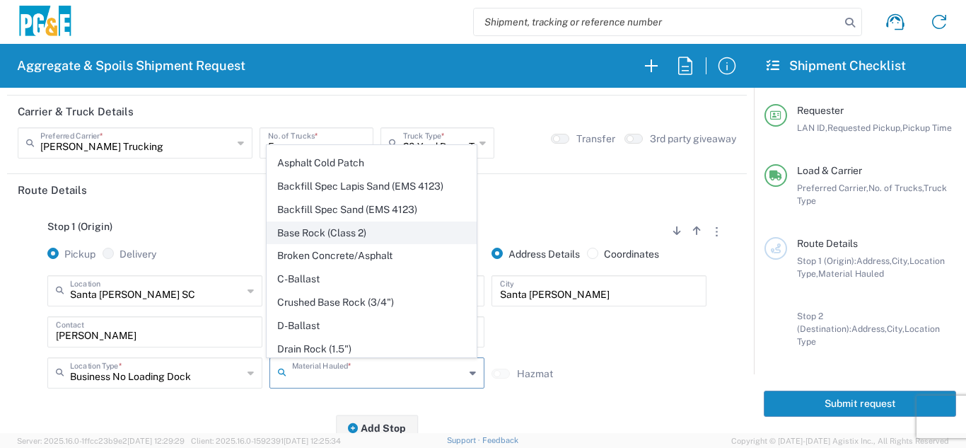
scroll to position [141, 0]
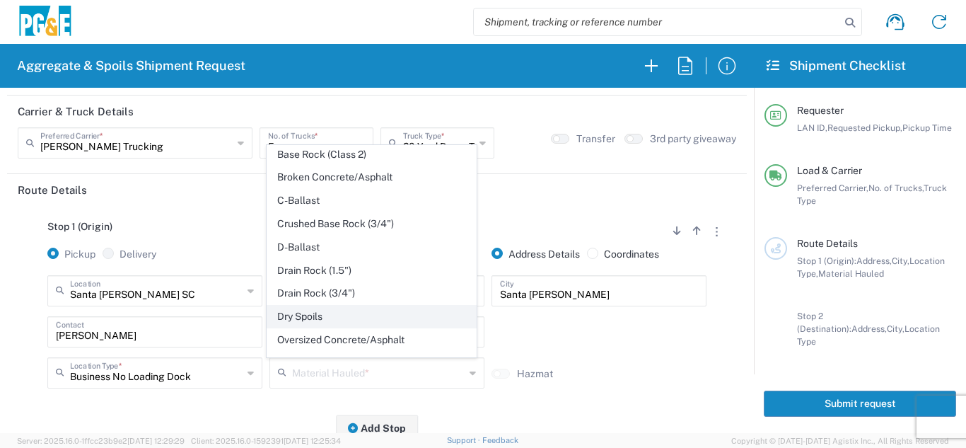
click at [307, 313] on span "Dry Spoils" at bounding box center [371, 317] width 208 height 22
type input "Dry Spoils"
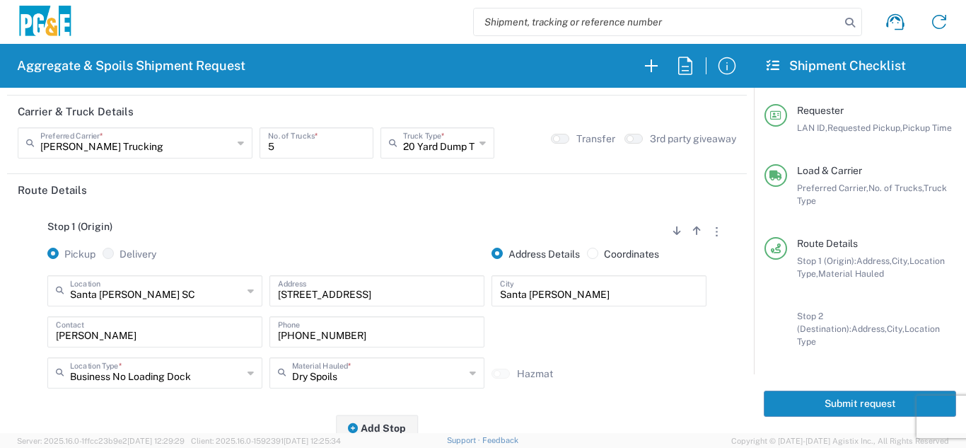
click at [227, 412] on div "Stop 1 (Origin) Add Stop Above Add Stop Below Remove Stop Pickup Delivery Addre…" at bounding box center [377, 317] width 719 height 222
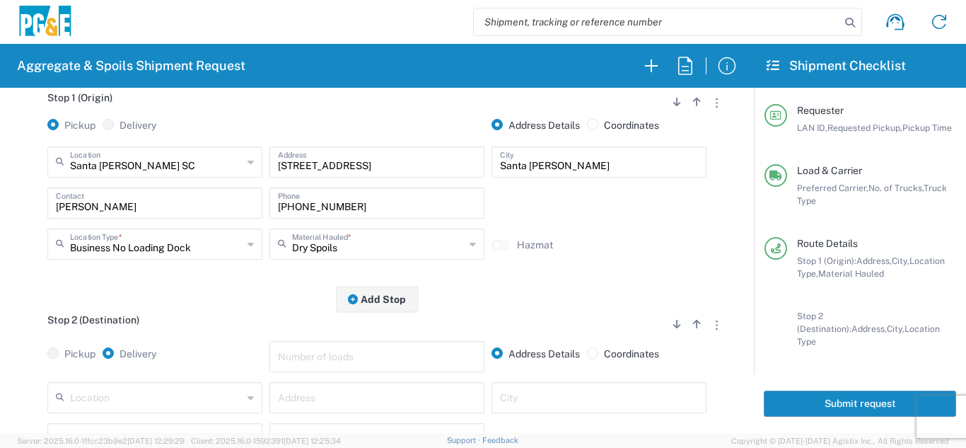
scroll to position [283, 0]
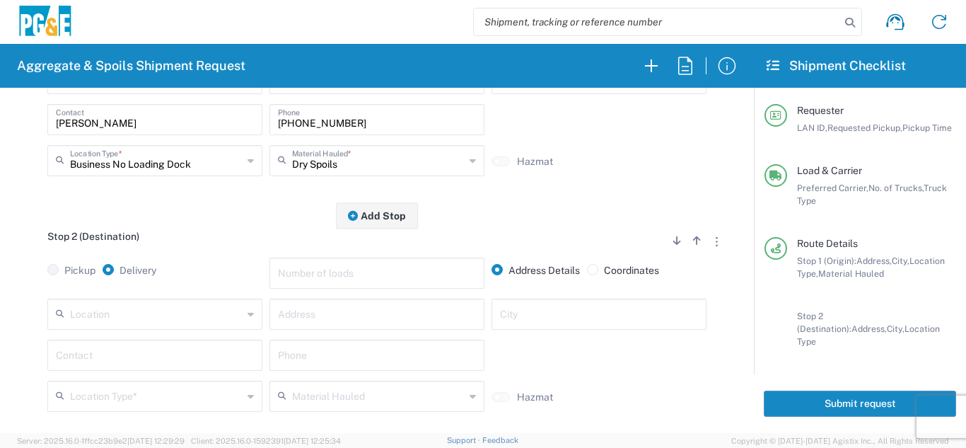
click at [163, 315] on input "text" at bounding box center [156, 313] width 173 height 25
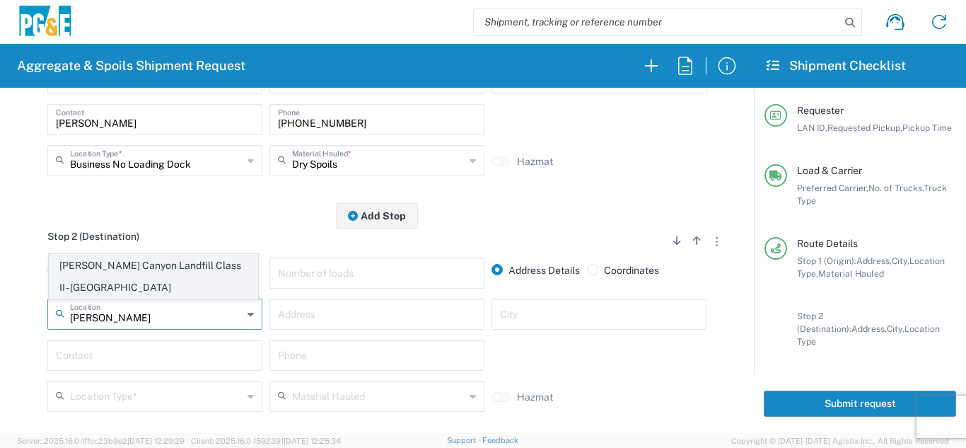
click at [171, 289] on span "[PERSON_NAME] Canyon Landfill Class II - [GEOGRAPHIC_DATA]" at bounding box center [154, 277] width 208 height 44
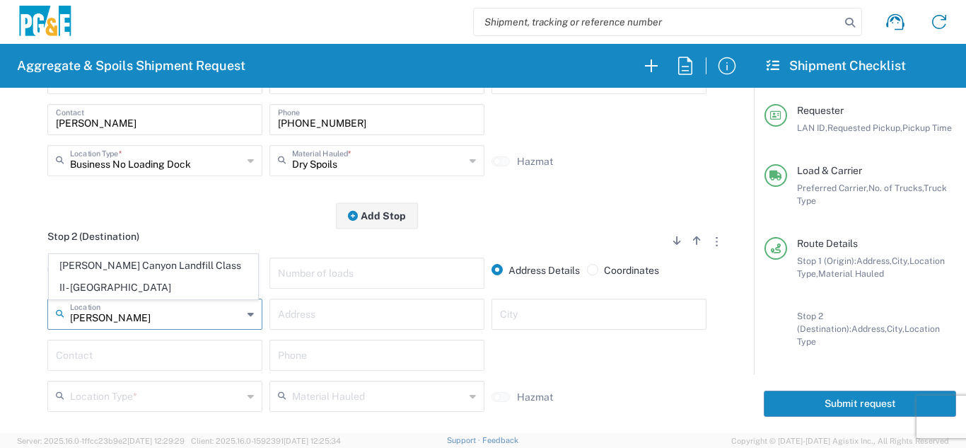
type input "[PERSON_NAME] Canyon Landfill Class II - [GEOGRAPHIC_DATA]"
type input "[STREET_ADDRESS][PERSON_NAME]"
type input "[GEOGRAPHIC_DATA]"
type input "Landfill"
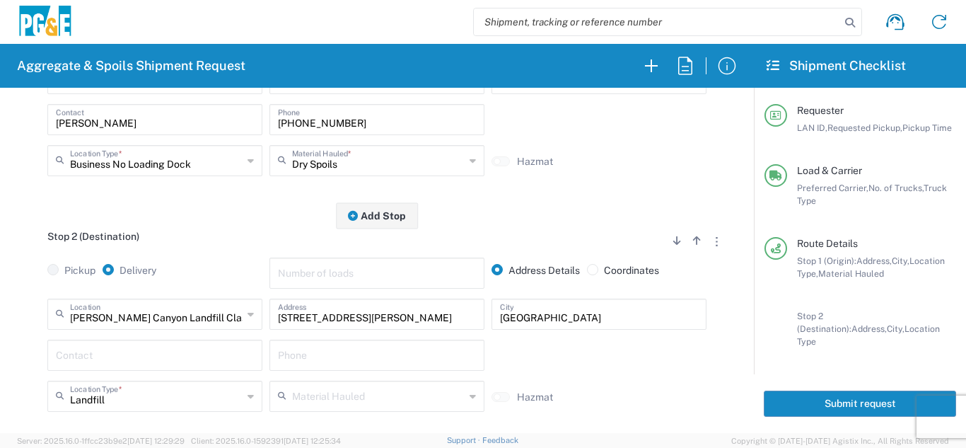
click at [127, 355] on input "text" at bounding box center [155, 354] width 198 height 25
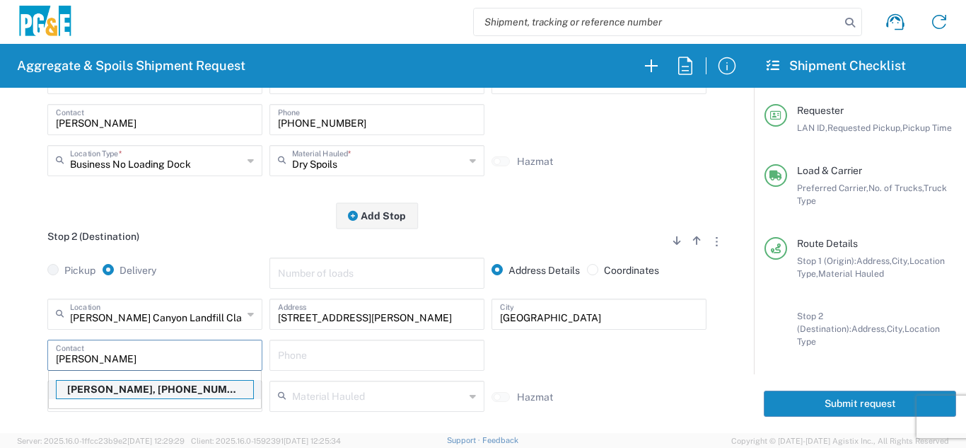
click at [124, 392] on p "[PERSON_NAME], [PHONE_NUMBER]" at bounding box center [155, 390] width 197 height 18
type input "[PERSON_NAME]"
type input "[PHONE_NUMBER]"
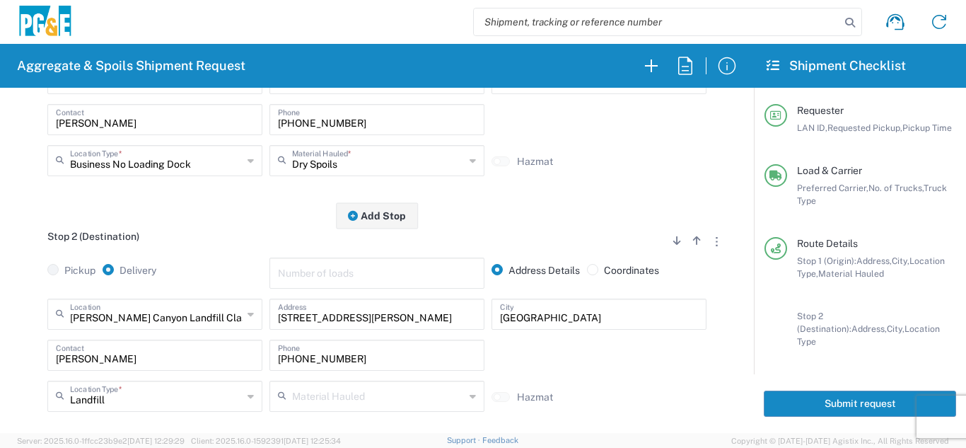
click at [199, 254] on div "Stop 2 (Destination) Add Stop Above Add Stop Below Remove Stop" at bounding box center [377, 244] width 719 height 27
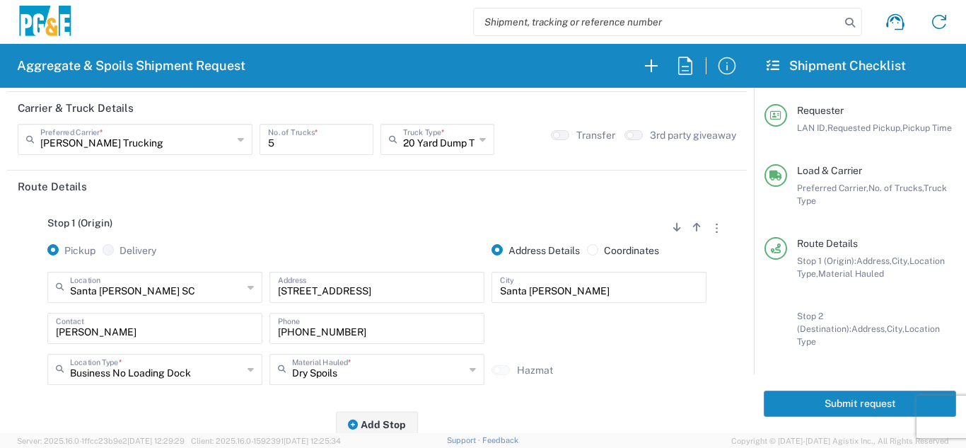
scroll to position [0, 0]
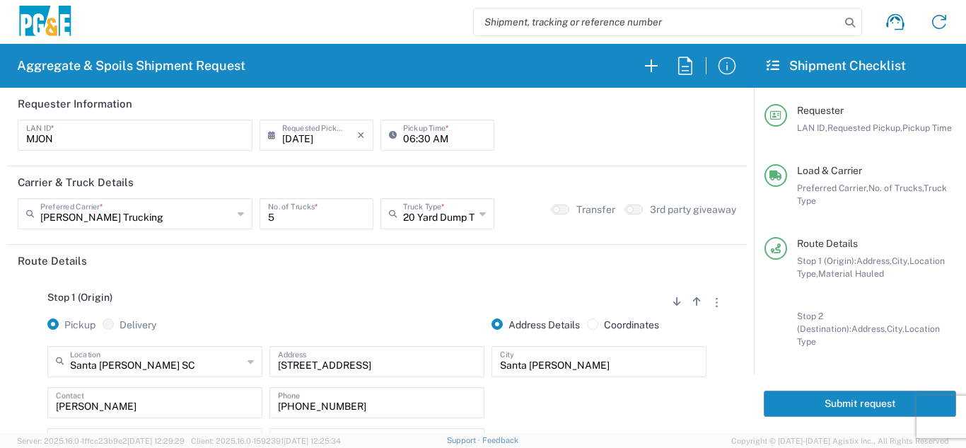
click at [859, 397] on button "Submit request" at bounding box center [860, 403] width 192 height 26
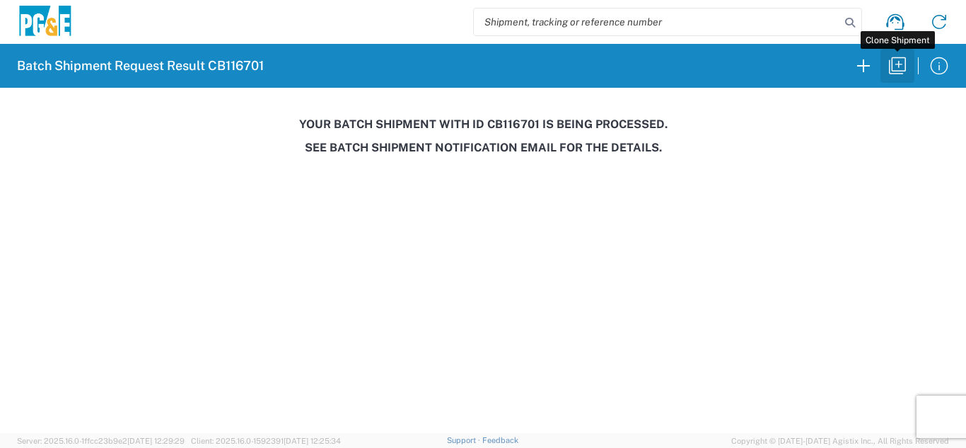
click at [888, 70] on icon "button" at bounding box center [897, 65] width 23 height 23
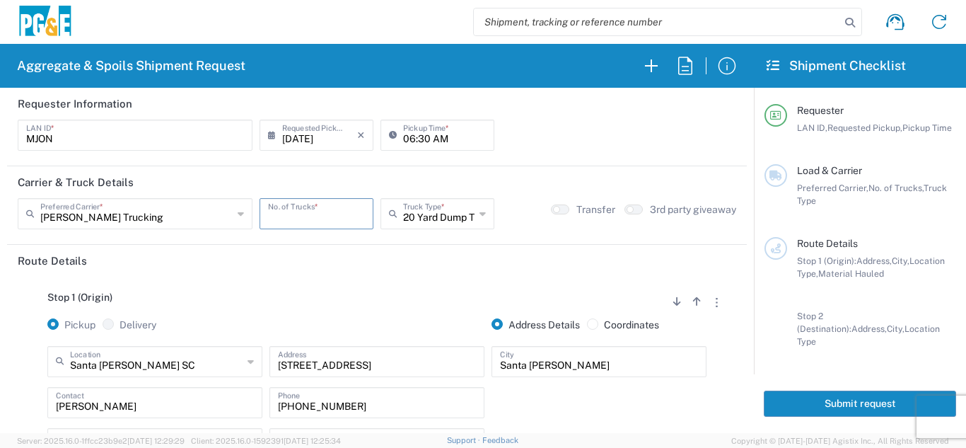
click at [276, 218] on input "number" at bounding box center [316, 212] width 97 height 25
type input "1"
click at [315, 277] on div "Stop 1 (Origin) Add Stop Above Add Stop Below Remove Stop Pickup Delivery Addre…" at bounding box center [377, 388] width 719 height 222
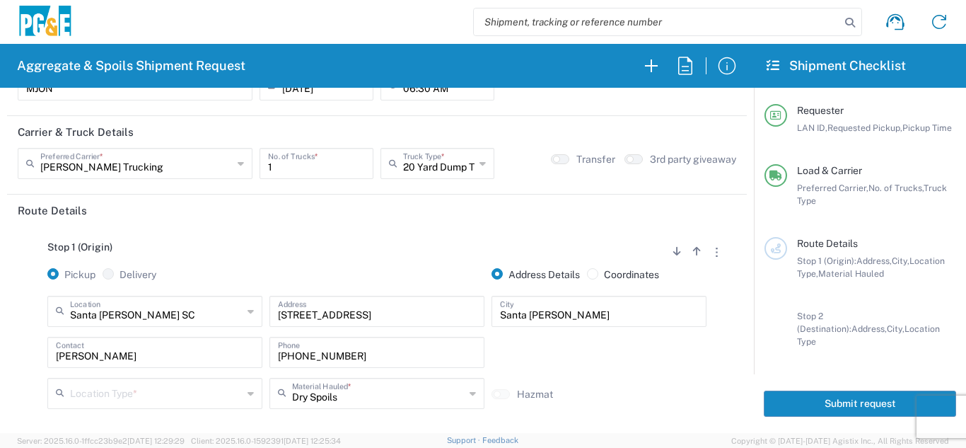
scroll to position [141, 0]
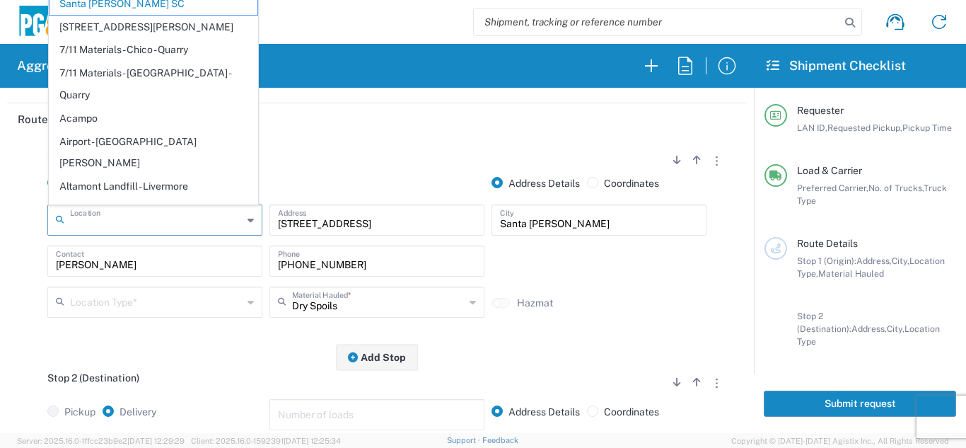
click at [168, 222] on input "text" at bounding box center [156, 219] width 173 height 25
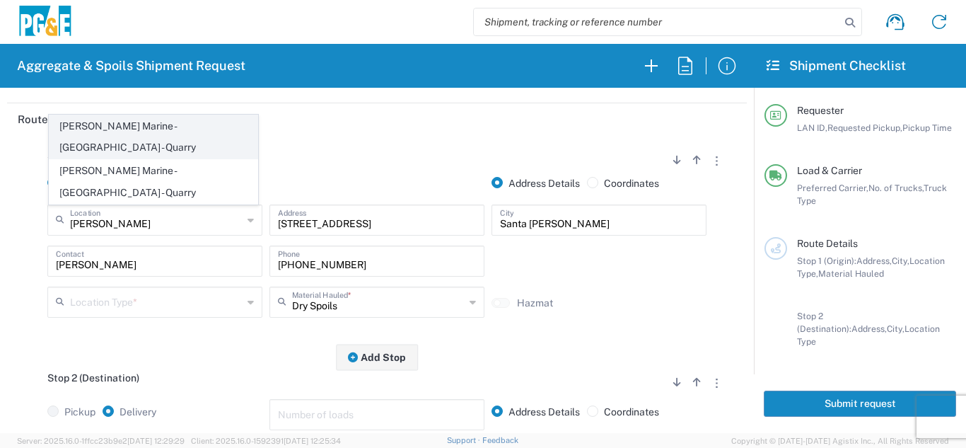
click at [178, 159] on span "[PERSON_NAME] Marine - [GEOGRAPHIC_DATA] - Quarry" at bounding box center [154, 137] width 208 height 44
type input "[PERSON_NAME] Marine - [GEOGRAPHIC_DATA] - Quarry"
type input "[STREET_ADDRESS]"
type input "Petaluma"
type input "Quarry"
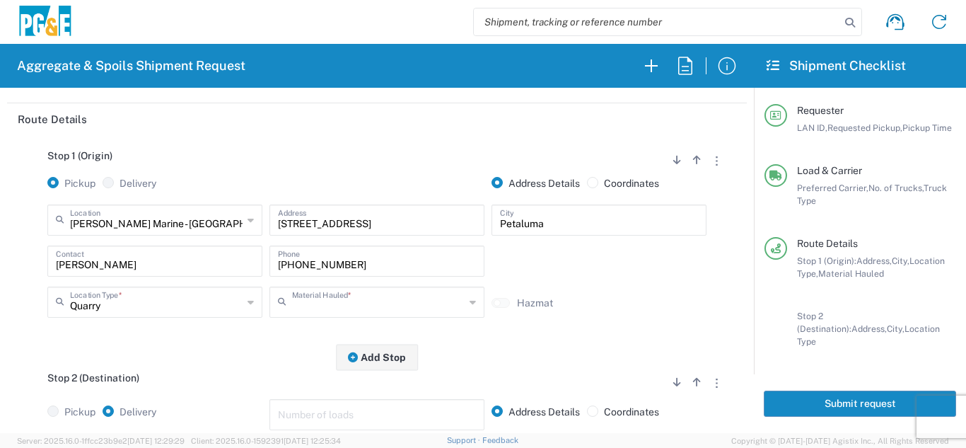
click at [333, 308] on input "text" at bounding box center [378, 301] width 173 height 25
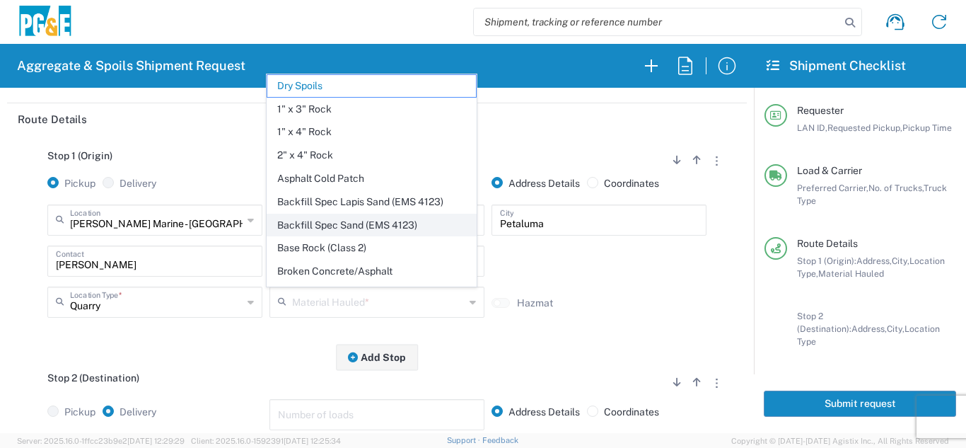
click at [397, 228] on span "Backfill Spec Sand (EMS 4123)" at bounding box center [371, 225] width 208 height 22
type input "Backfill Spec Sand (EMS 4123)"
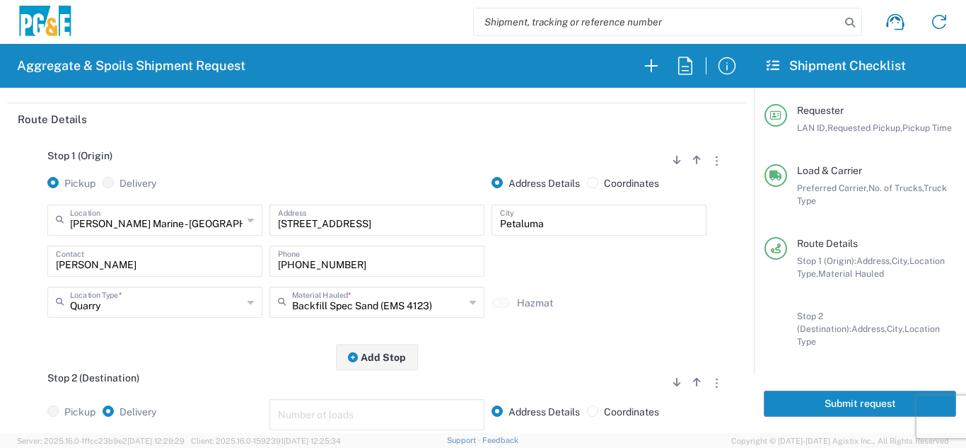
click at [216, 327] on div "Quarry Location Type * Quarry Business (General) Business No Loading Dock Landf…" at bounding box center [155, 306] width 222 height 41
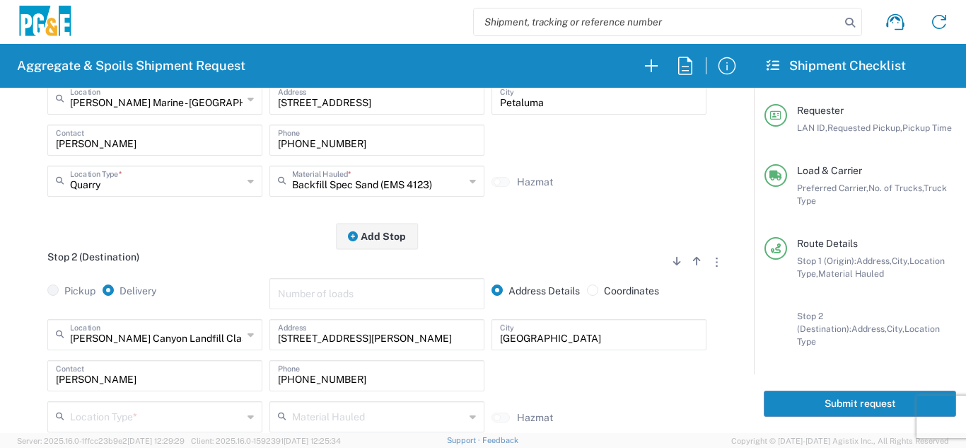
scroll to position [283, 0]
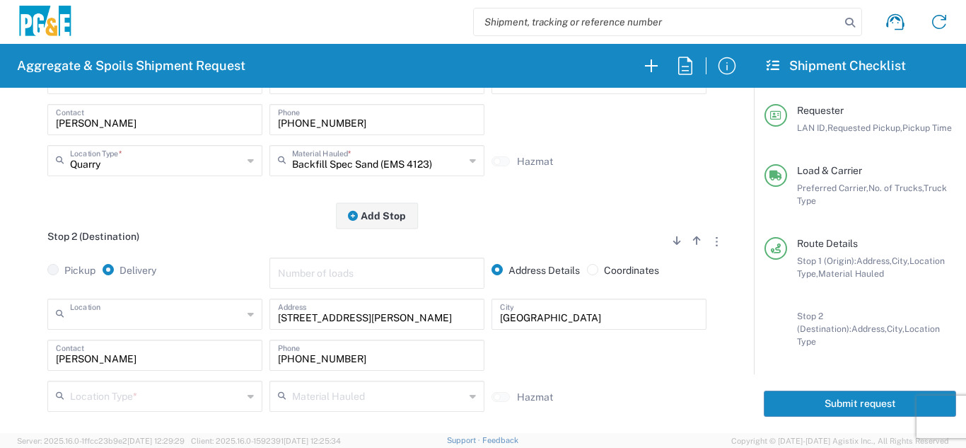
click at [211, 322] on input "text" at bounding box center [156, 313] width 173 height 25
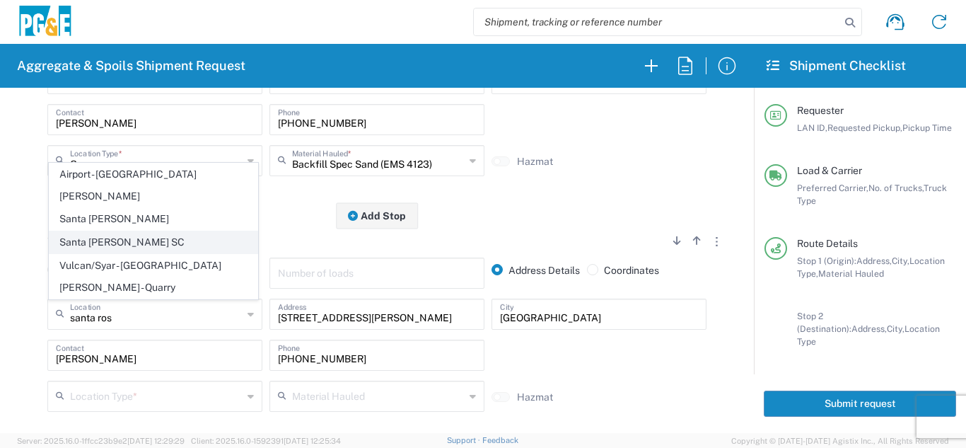
click at [137, 253] on span "Santa [PERSON_NAME] SC" at bounding box center [154, 242] width 208 height 22
type input "Santa [PERSON_NAME] SC"
type input "[STREET_ADDRESS]"
type input "Santa [PERSON_NAME]"
type input "Business No Loading Dock"
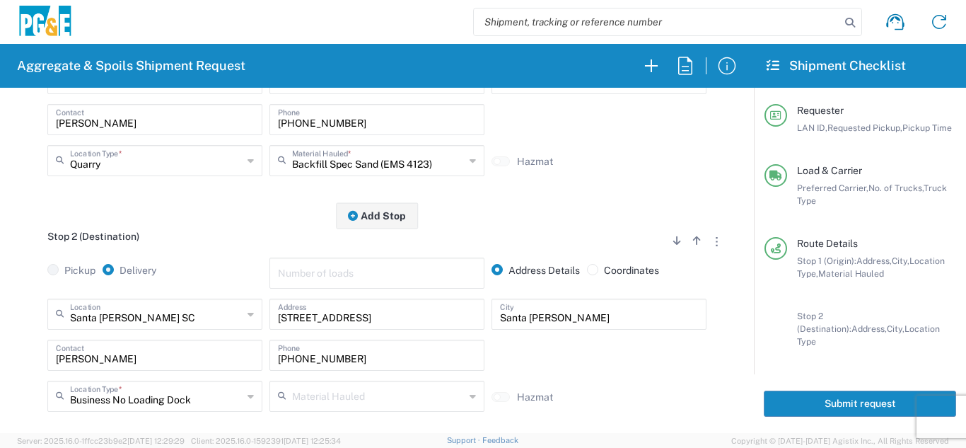
click at [218, 232] on div "Stop 2 (Destination) Add Stop Above Add Stop Below Remove Stop" at bounding box center [377, 244] width 719 height 27
click at [230, 236] on div "Stop 2 (Destination) Add Stop Above Add Stop Below Remove Stop" at bounding box center [377, 244] width 719 height 27
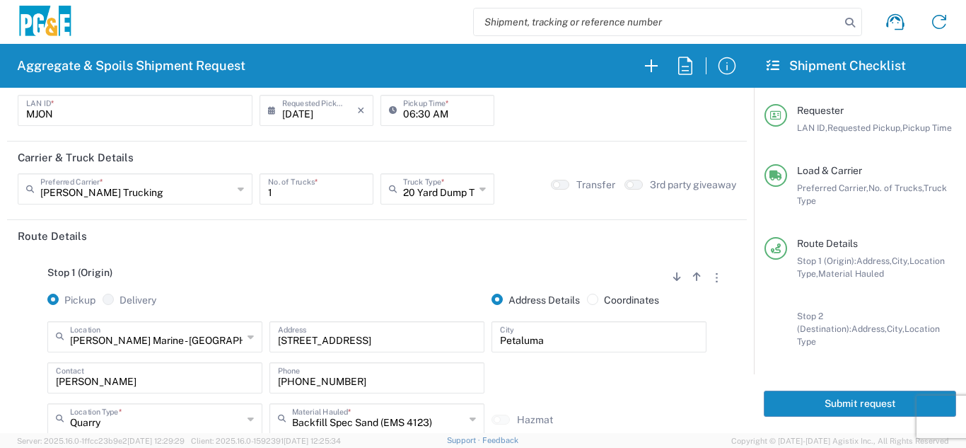
scroll to position [0, 0]
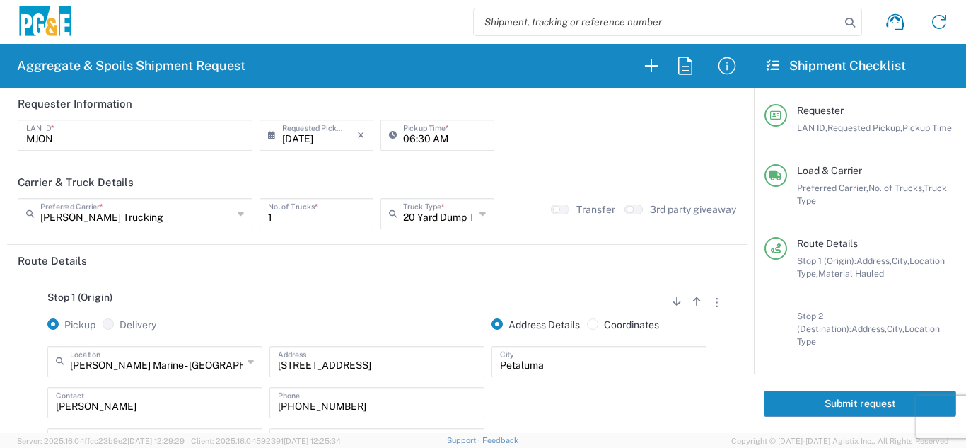
click at [803, 401] on button "Submit request" at bounding box center [860, 403] width 192 height 26
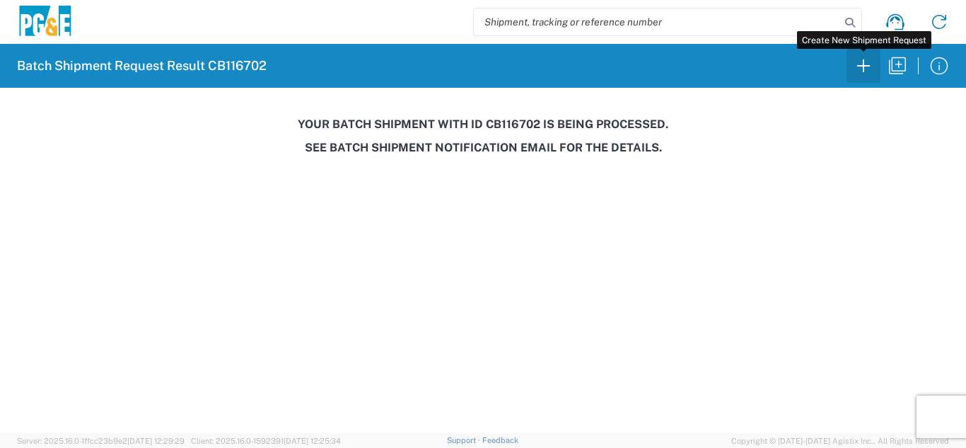
click at [853, 72] on icon "button" at bounding box center [863, 65] width 23 height 23
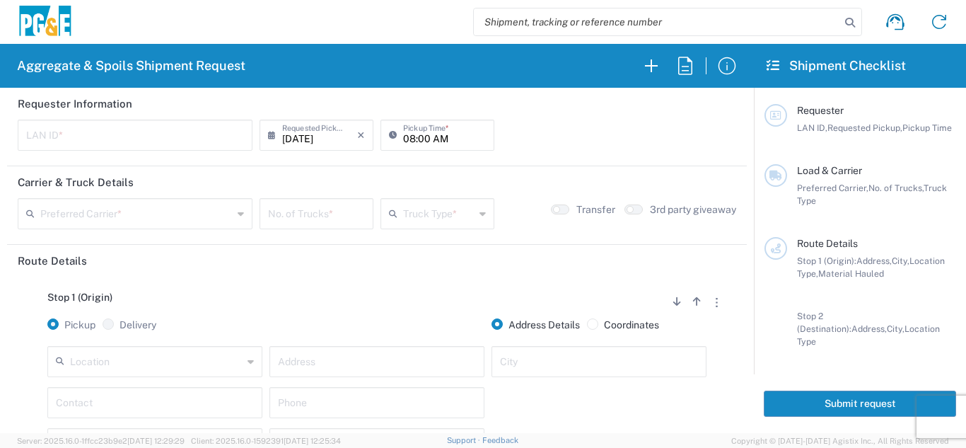
click at [67, 132] on input "text" at bounding box center [135, 134] width 218 height 25
type input "J4AB"
click at [405, 139] on input "08:00 AM" at bounding box center [444, 134] width 83 height 25
type input "06:00 AM"
click at [121, 214] on input "text" at bounding box center [136, 212] width 192 height 25
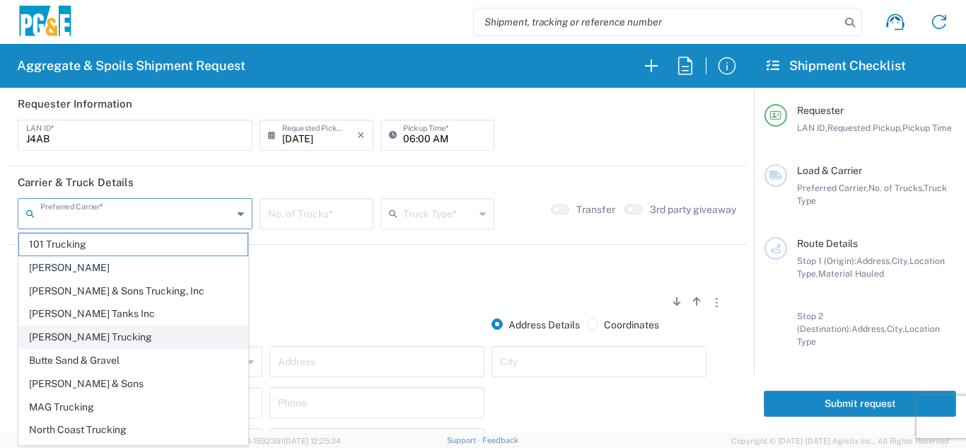
click at [74, 341] on span "[PERSON_NAME] Trucking" at bounding box center [133, 337] width 228 height 22
type input "[PERSON_NAME] Trucking"
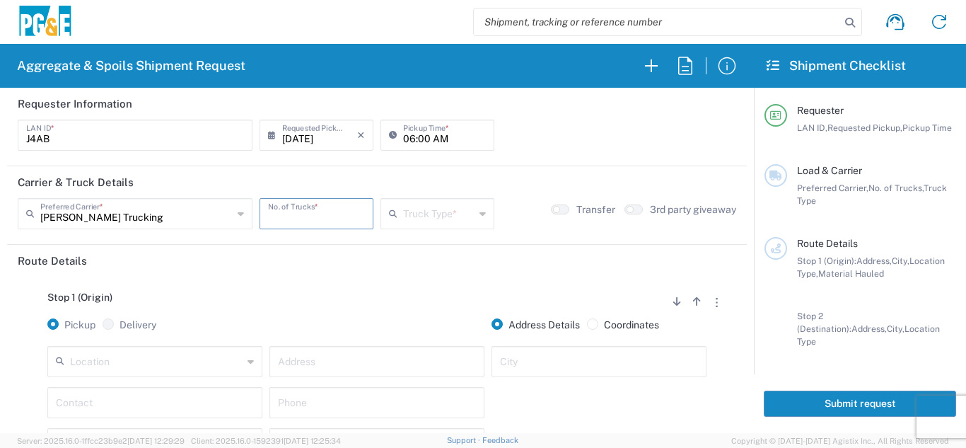
click at [324, 209] on input "number" at bounding box center [316, 212] width 97 height 25
type input "5"
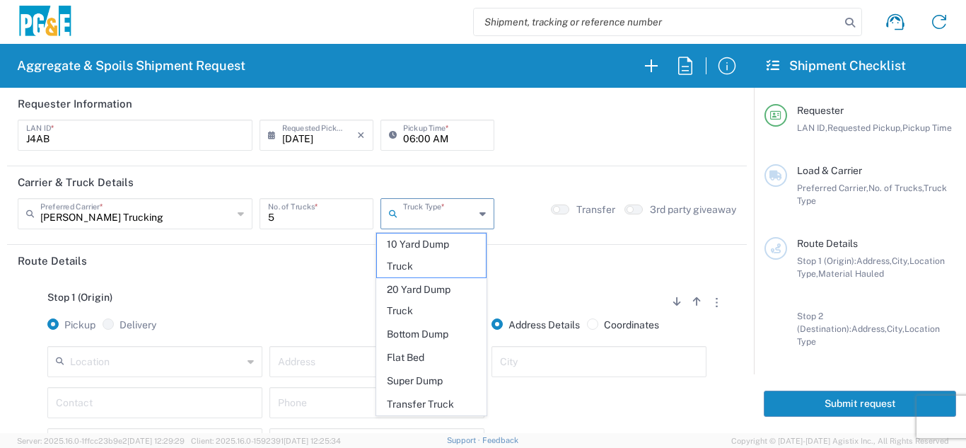
click at [436, 214] on input "text" at bounding box center [438, 212] width 71 height 25
click at [410, 381] on span "Super Dump" at bounding box center [432, 381] width 110 height 22
type input "Super Dump"
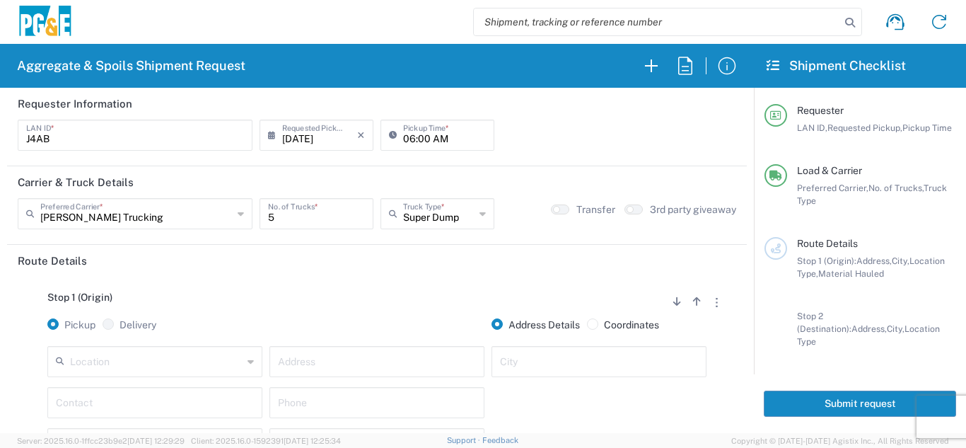
click at [410, 270] on header "Route Details" at bounding box center [377, 261] width 740 height 32
click at [222, 253] on header "Route Details" at bounding box center [377, 261] width 740 height 32
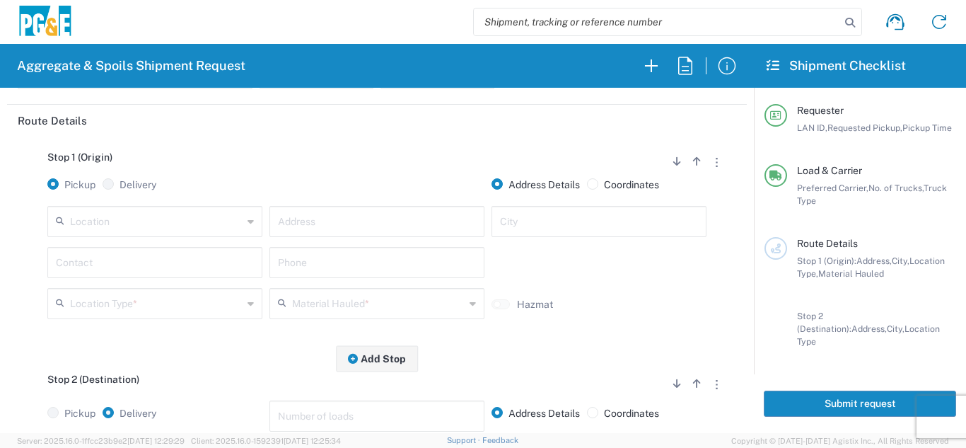
scroll to position [141, 0]
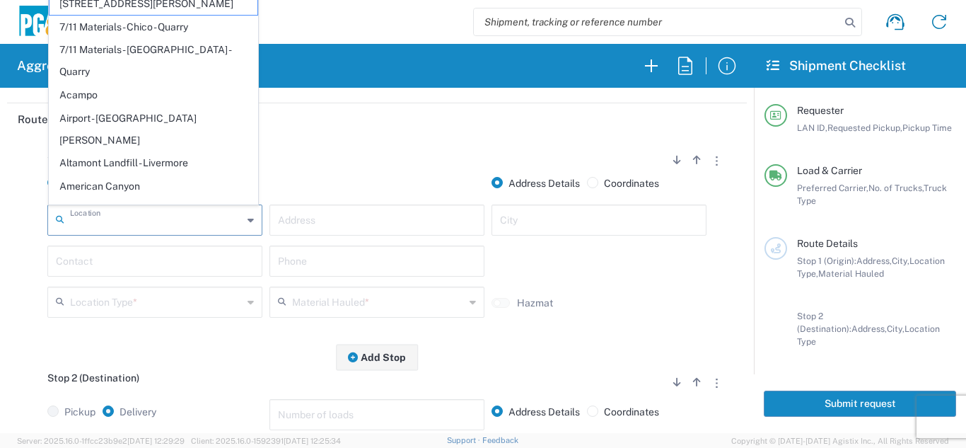
click at [151, 230] on input "text" at bounding box center [156, 219] width 173 height 25
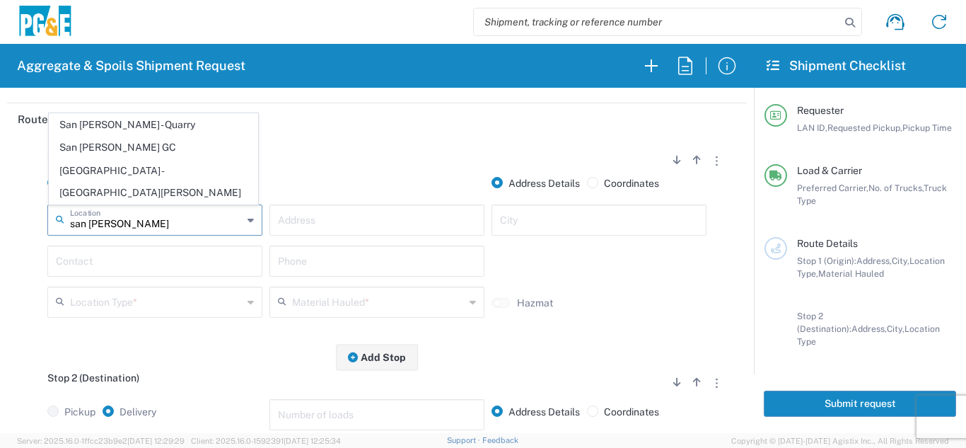
click at [119, 158] on span "San [PERSON_NAME] GC" at bounding box center [154, 148] width 208 height 22
type input "San [PERSON_NAME] GC"
type input "[STREET_ADDRESS]"
type input "[GEOGRAPHIC_DATA][PERSON_NAME]"
type input "Business No Loading Dock"
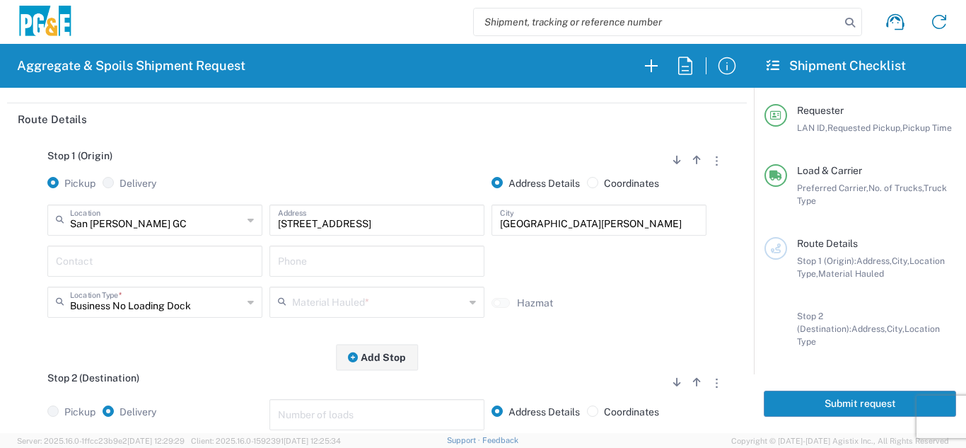
click at [108, 257] on input "text" at bounding box center [155, 260] width 198 height 25
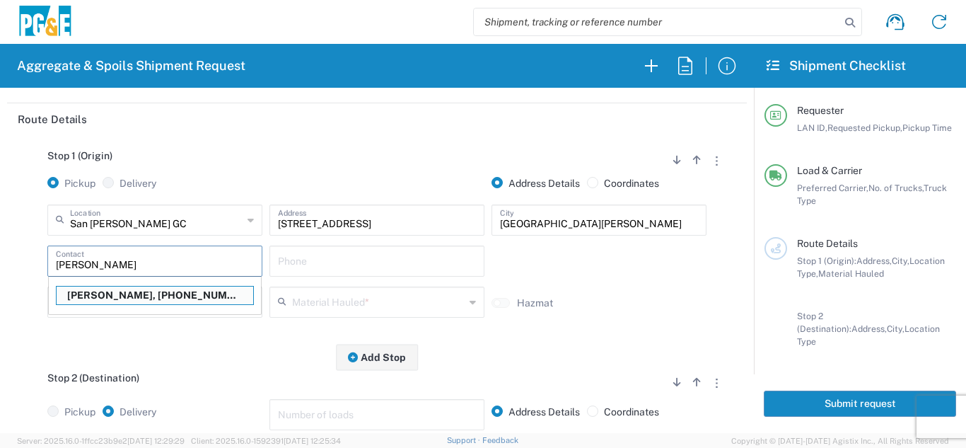
click at [121, 297] on p "[PERSON_NAME], [PHONE_NUMBER]" at bounding box center [155, 295] width 197 height 18
type input "[PERSON_NAME]"
type input "[PHONE_NUMBER]"
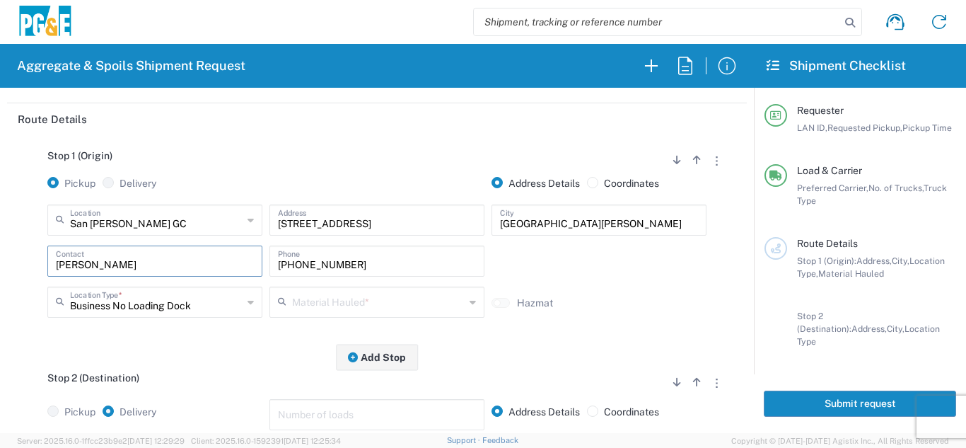
click at [294, 313] on input "text" at bounding box center [378, 301] width 173 height 25
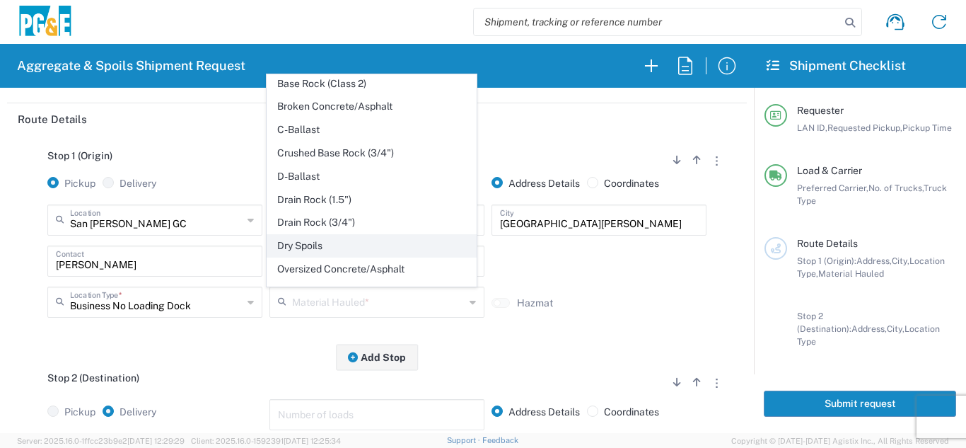
click at [313, 242] on span "Dry Spoils" at bounding box center [371, 246] width 208 height 22
type input "Dry Spoils"
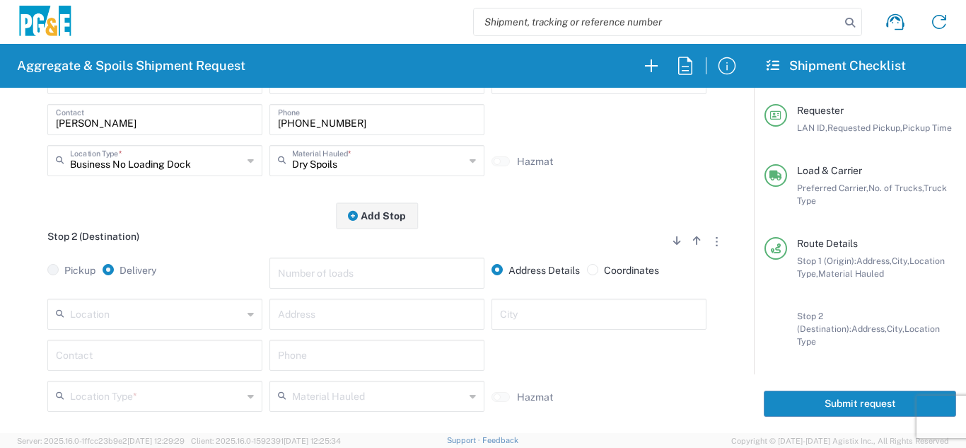
click at [149, 308] on input "text" at bounding box center [156, 313] width 173 height 25
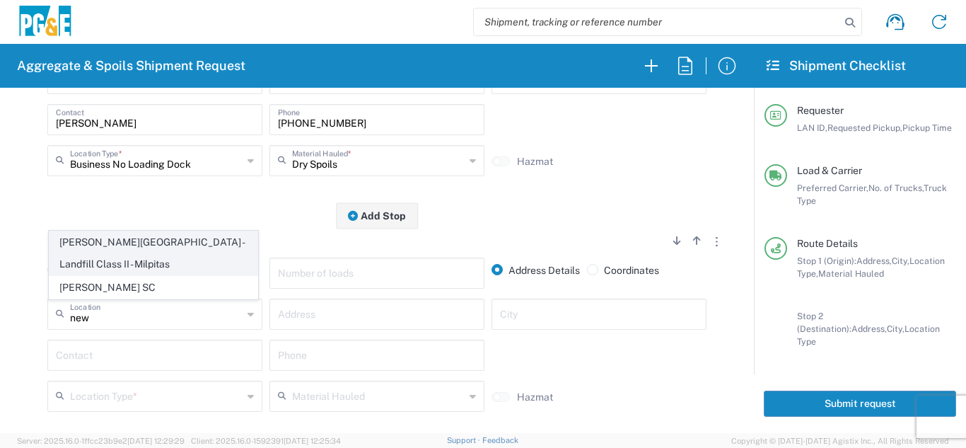
click at [135, 263] on span "[PERSON_NAME][GEOGRAPHIC_DATA] - Landfill Class II - Milpitas" at bounding box center [154, 253] width 208 height 44
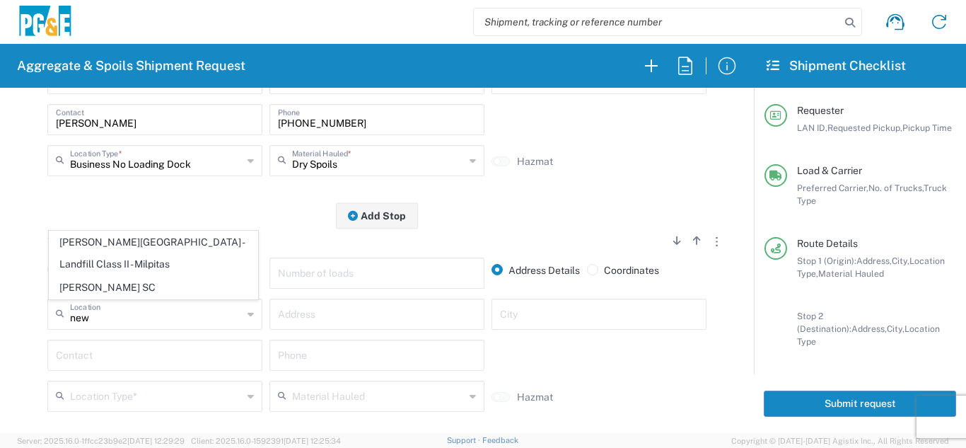
type input "[PERSON_NAME][GEOGRAPHIC_DATA] - Landfill Class II - Milpitas"
type input "[STREET_ADDRESS][PERSON_NAME]"
type input "Milpitas"
type input "Landfill"
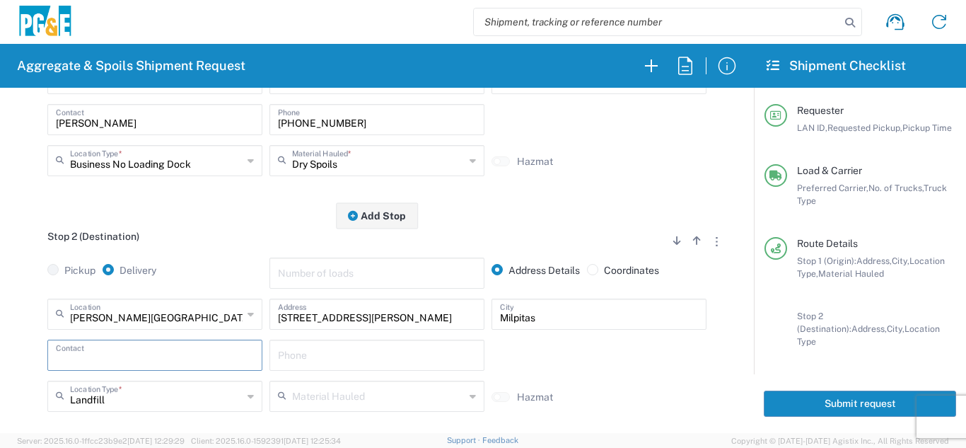
click at [125, 348] on input "text" at bounding box center [155, 354] width 198 height 25
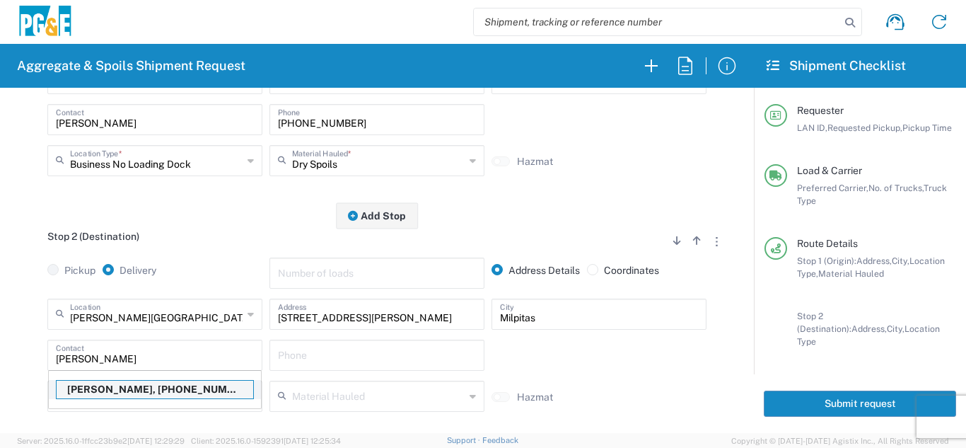
click at [155, 388] on p "[PERSON_NAME], [PHONE_NUMBER]" at bounding box center [155, 390] width 197 height 18
type input "[PERSON_NAME]"
type input "[PHONE_NUMBER]"
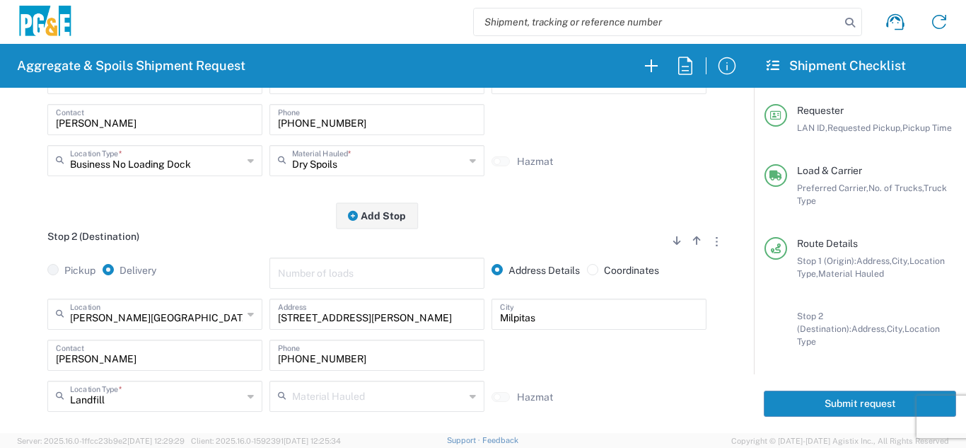
click at [191, 263] on div "Pickup Delivery" at bounding box center [155, 277] width 222 height 41
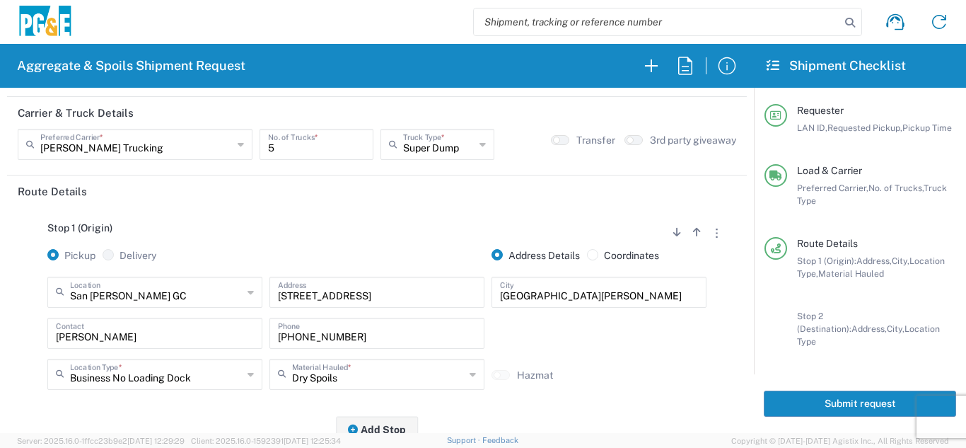
scroll to position [0, 0]
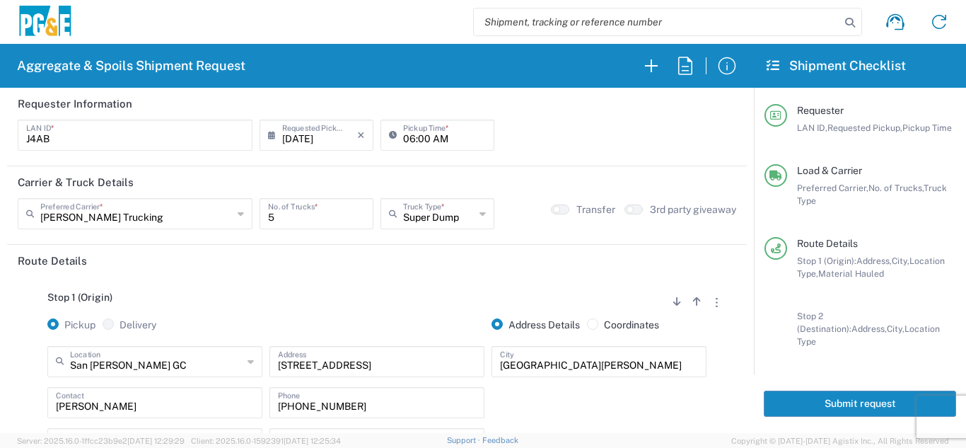
click at [824, 395] on button "Submit request" at bounding box center [860, 403] width 192 height 26
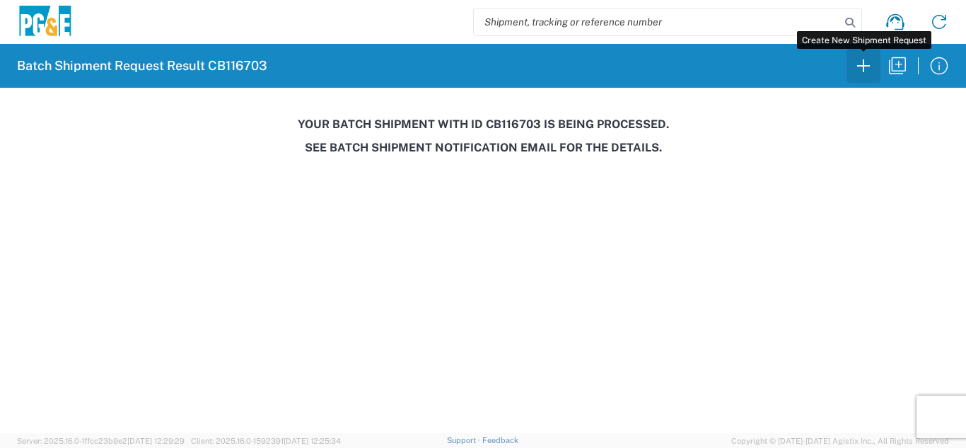
click at [869, 62] on icon "button" at bounding box center [863, 65] width 23 height 23
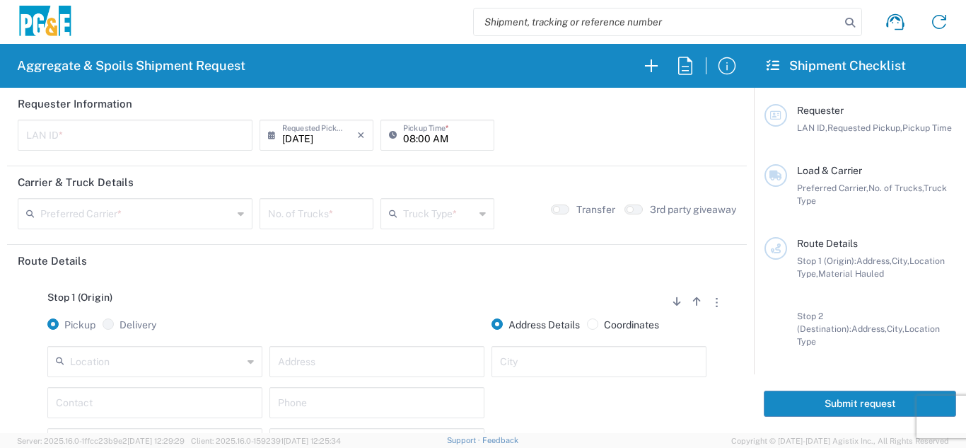
click at [142, 136] on input "text" at bounding box center [135, 134] width 218 height 25
type input "TAAA"
click at [406, 133] on input "08:00 AM" at bounding box center [444, 134] width 83 height 25
click at [422, 139] on input "05:00 AM" at bounding box center [444, 134] width 83 height 25
type input "05:30 AM"
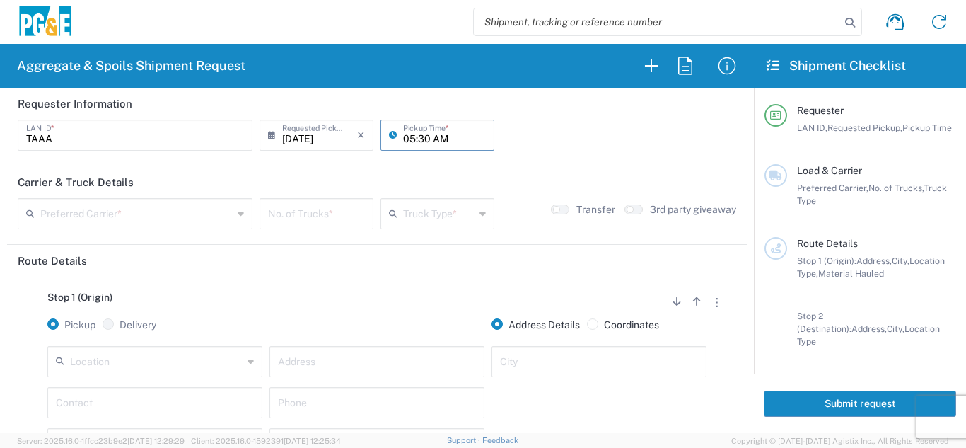
click at [182, 216] on input "text" at bounding box center [136, 212] width 192 height 25
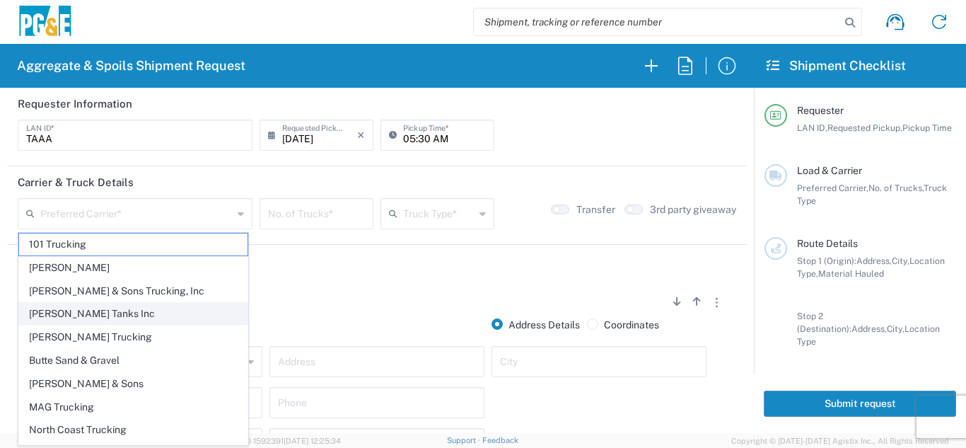
click at [85, 317] on span "[PERSON_NAME] Tanks Inc" at bounding box center [133, 314] width 228 height 22
type input "[PERSON_NAME] Tanks Inc"
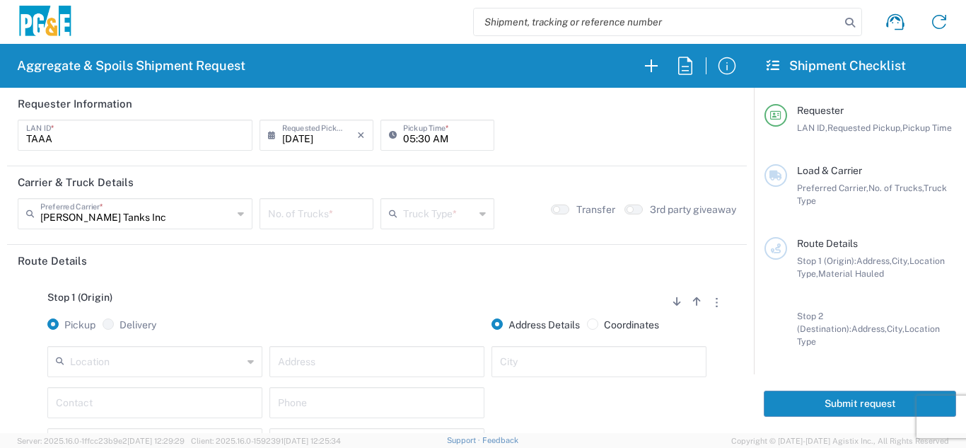
click at [335, 211] on input "number" at bounding box center [316, 212] width 97 height 25
type input "5"
type input "6"
click at [416, 223] on input "text" at bounding box center [438, 212] width 71 height 25
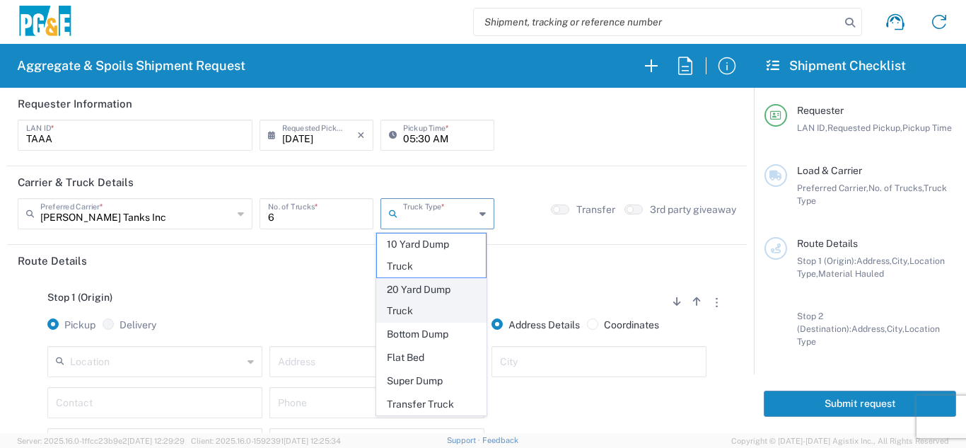
click at [409, 295] on span "20 Yard Dump Truck" at bounding box center [432, 301] width 110 height 44
type input "20 Yard Dump Truck"
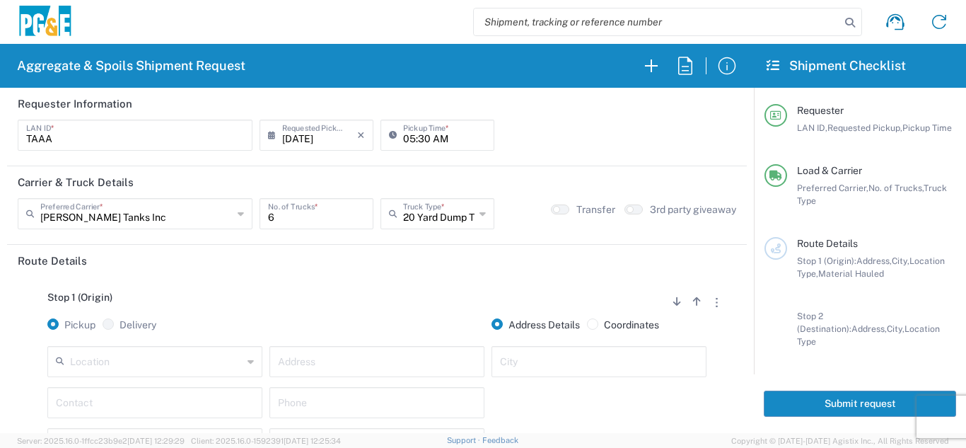
click at [160, 366] on input "text" at bounding box center [156, 360] width 173 height 25
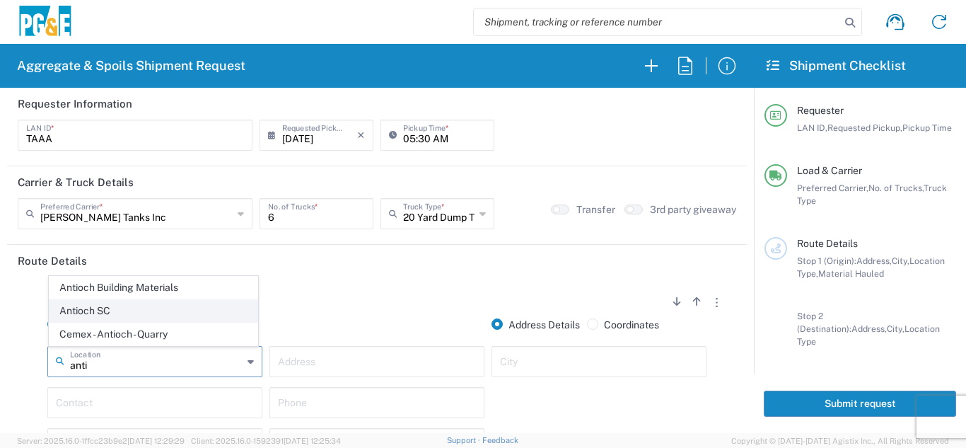
click at [126, 314] on span "Antioch SC" at bounding box center [154, 311] width 208 height 22
type input "Antioch SC"
type input "[STREET_ADDRESS]"
type input "Antioch"
type input "Business No Loading Dock"
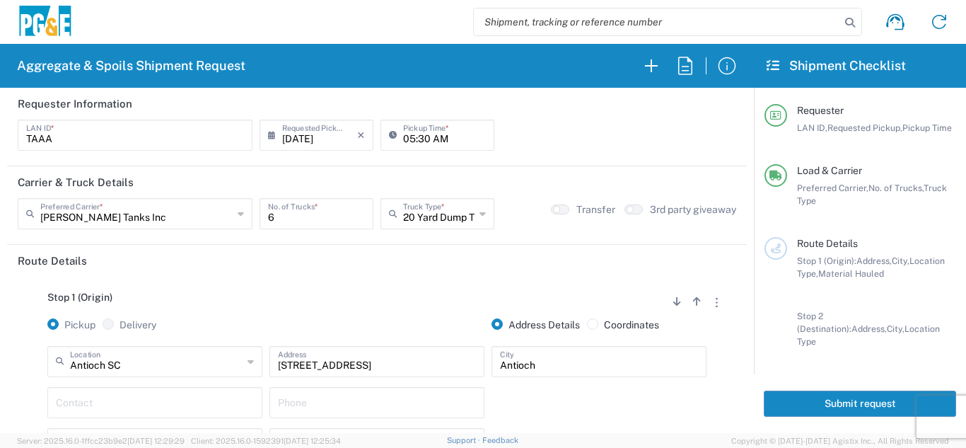
click at [337, 282] on div "Stop 1 (Origin) Add Stop Above Add Stop Below Remove Stop Pickup Delivery Addre…" at bounding box center [377, 388] width 719 height 222
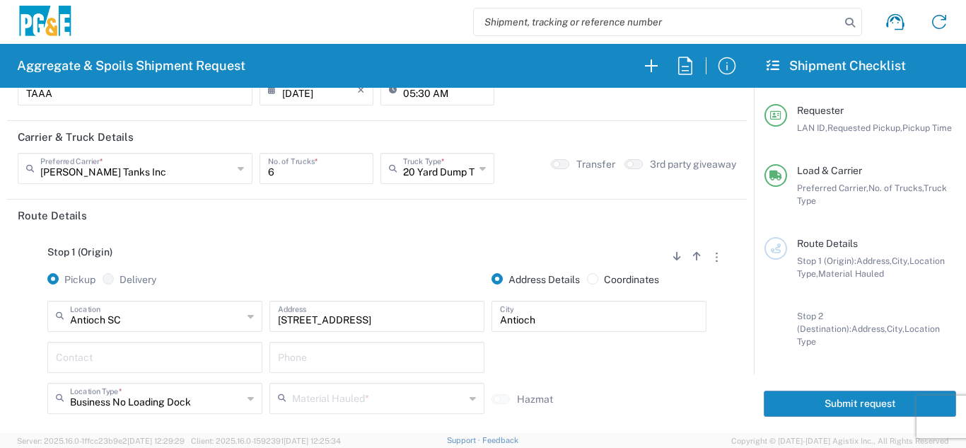
scroll to position [71, 0]
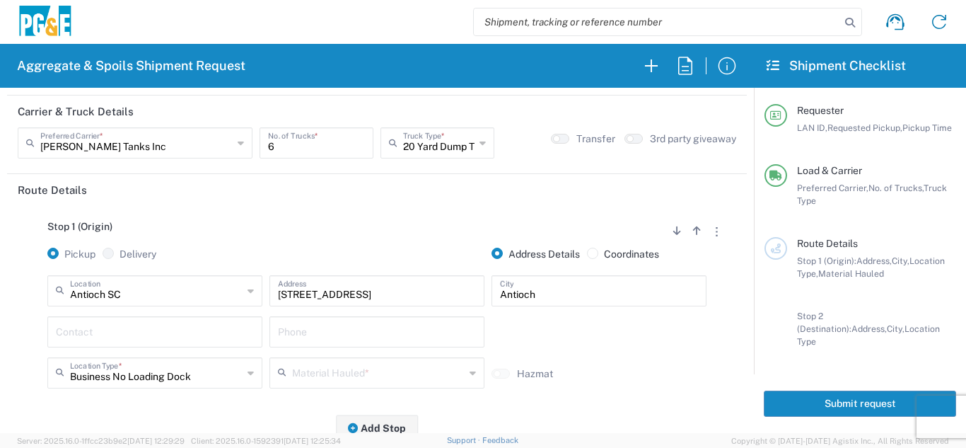
click at [132, 337] on input "text" at bounding box center [155, 330] width 198 height 25
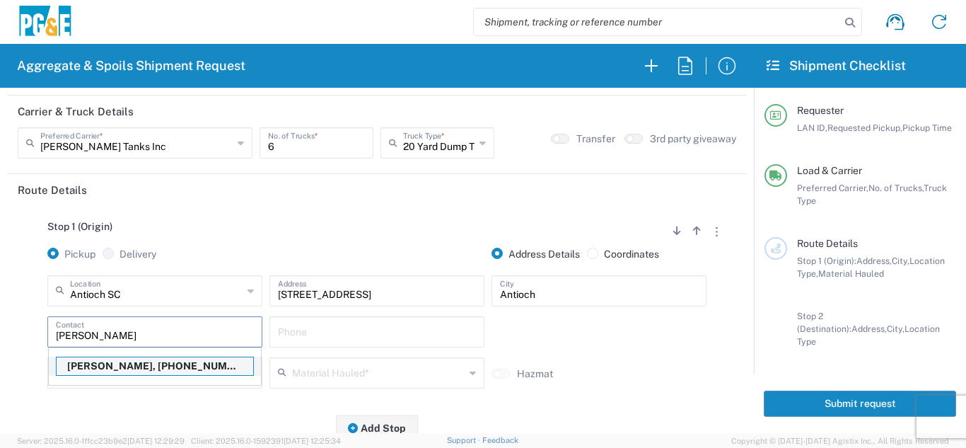
click at [122, 361] on p "[PERSON_NAME], [PHONE_NUMBER]" at bounding box center [155, 366] width 197 height 18
type input "[PERSON_NAME]"
type input "[PHONE_NUMBER]"
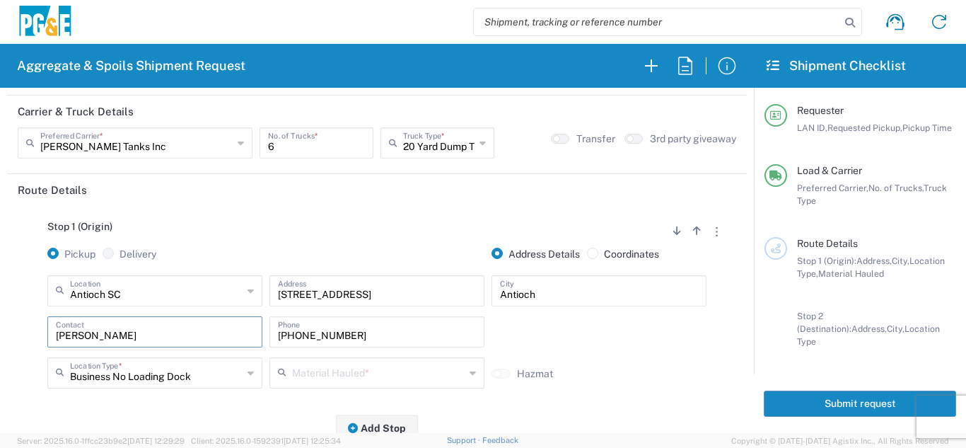
click at [327, 380] on input "text" at bounding box center [378, 371] width 173 height 25
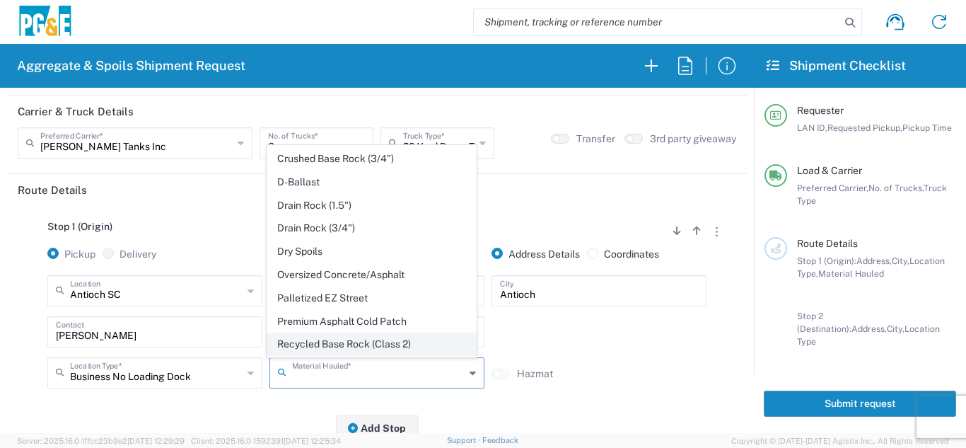
scroll to position [212, 0]
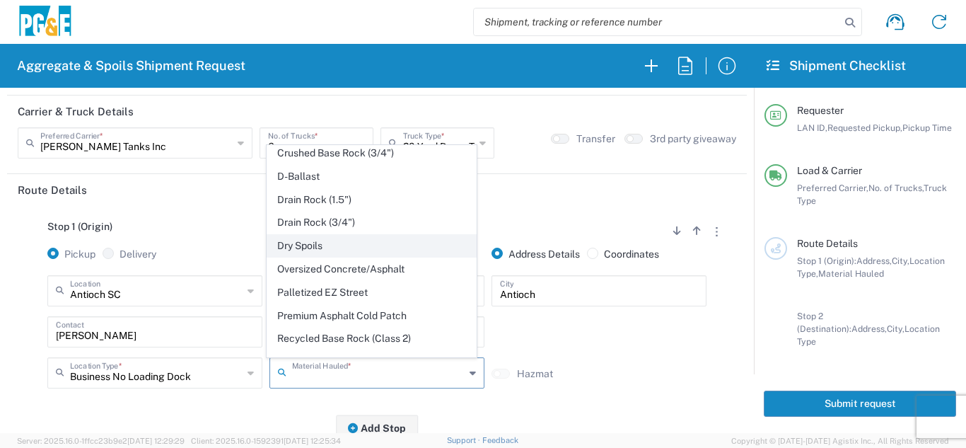
click at [311, 250] on span "Dry Spoils" at bounding box center [371, 246] width 208 height 22
type input "Dry Spoils"
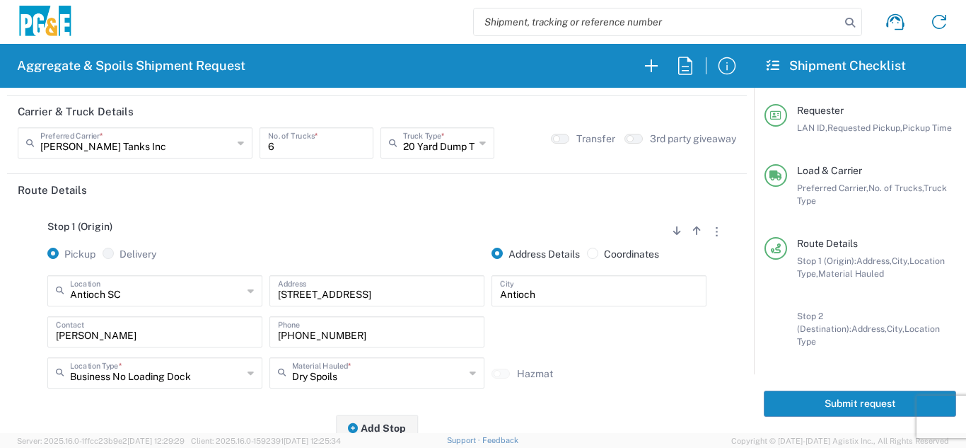
click at [311, 250] on div at bounding box center [377, 262] width 222 height 28
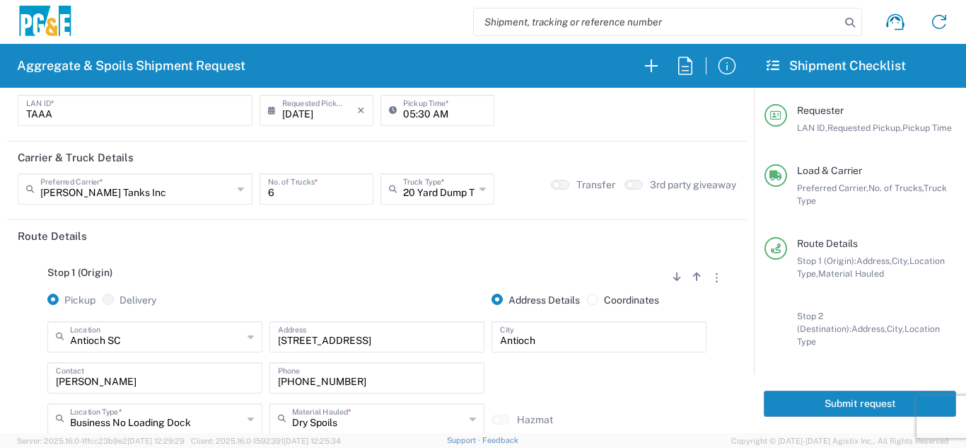
scroll to position [0, 0]
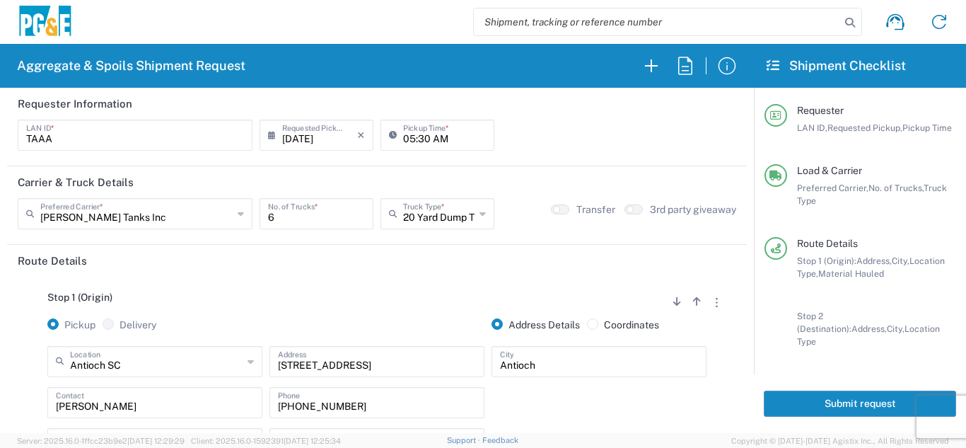
click at [209, 298] on div "Stop 1 (Origin) Add Stop Above Add Stop Below Remove Stop" at bounding box center [377, 304] width 719 height 27
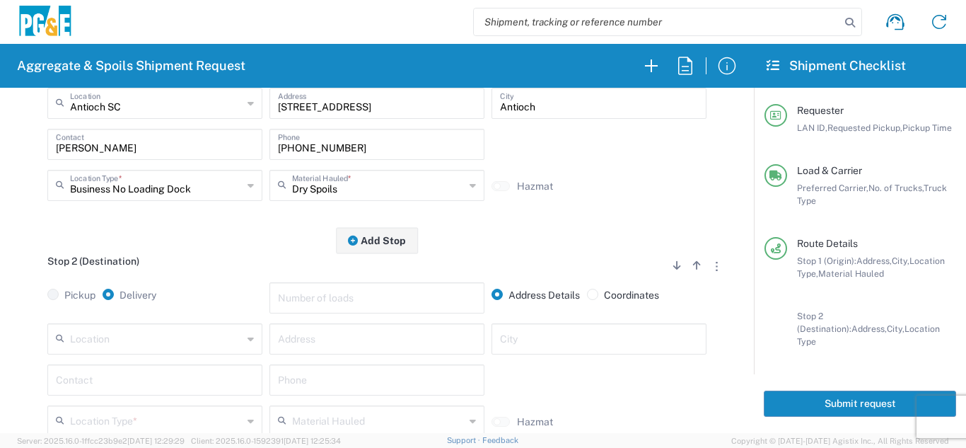
scroll to position [283, 0]
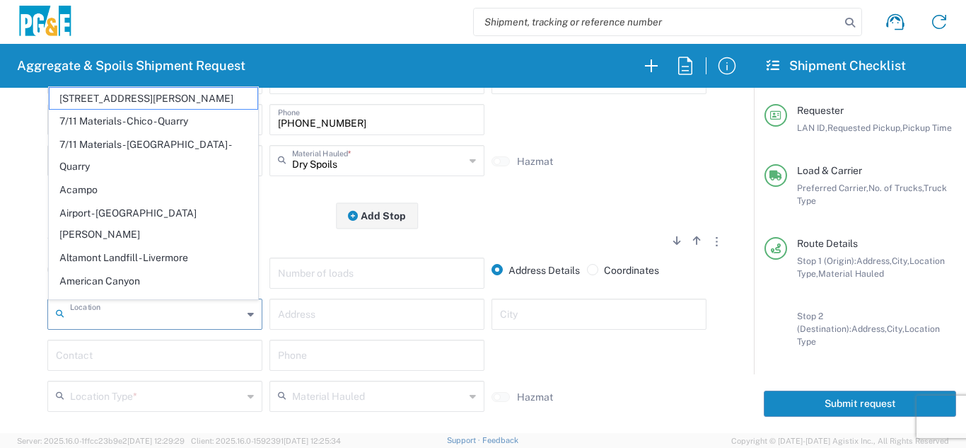
click at [121, 320] on input "text" at bounding box center [156, 313] width 173 height 25
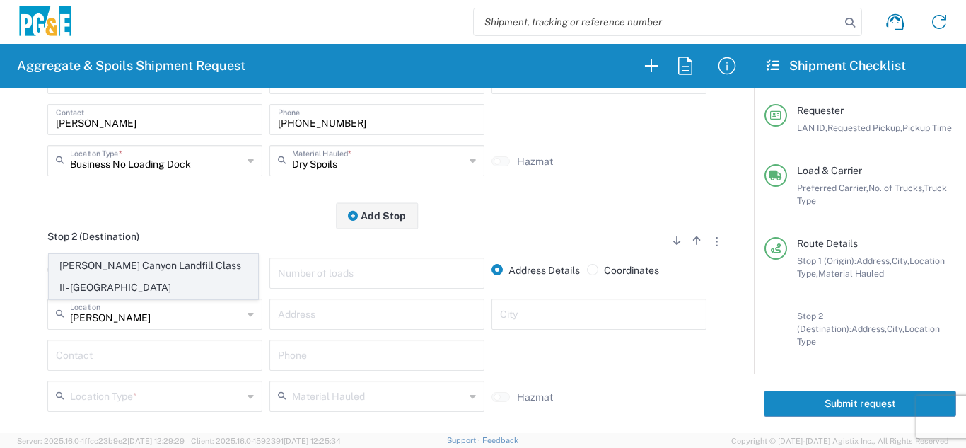
click at [121, 288] on span "[PERSON_NAME] Canyon Landfill Class II - [GEOGRAPHIC_DATA]" at bounding box center [154, 277] width 208 height 44
type input "[PERSON_NAME] Canyon Landfill Class II - [GEOGRAPHIC_DATA]"
type input "[STREET_ADDRESS][PERSON_NAME]"
type input "[GEOGRAPHIC_DATA]"
type input "Landfill"
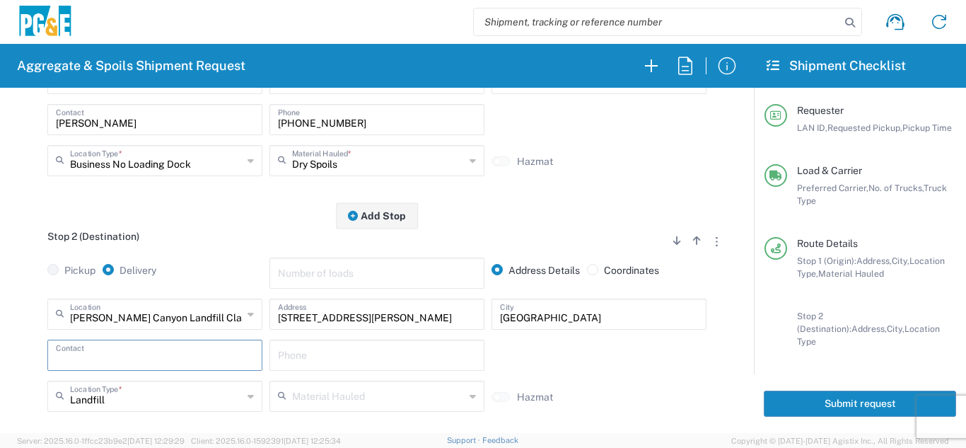
click at [101, 358] on input "text" at bounding box center [155, 354] width 198 height 25
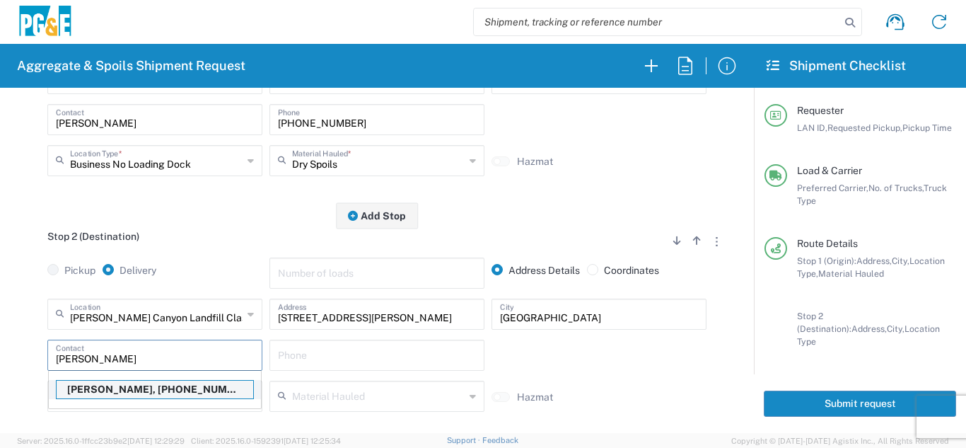
click at [162, 391] on p "[PERSON_NAME], [PHONE_NUMBER]" at bounding box center [155, 390] width 197 height 18
type input "[PERSON_NAME]"
type input "[PHONE_NUMBER]"
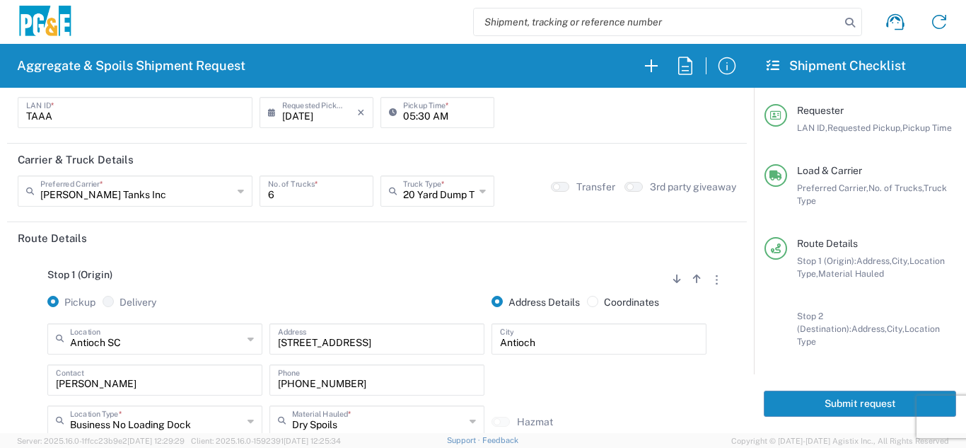
scroll to position [0, 0]
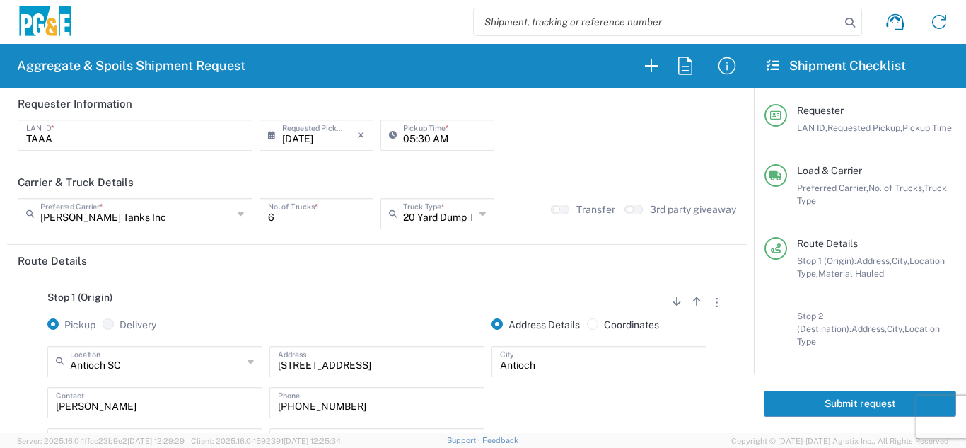
click at [836, 390] on button "Submit request" at bounding box center [860, 403] width 192 height 26
